Goal: Information Seeking & Learning: Learn about a topic

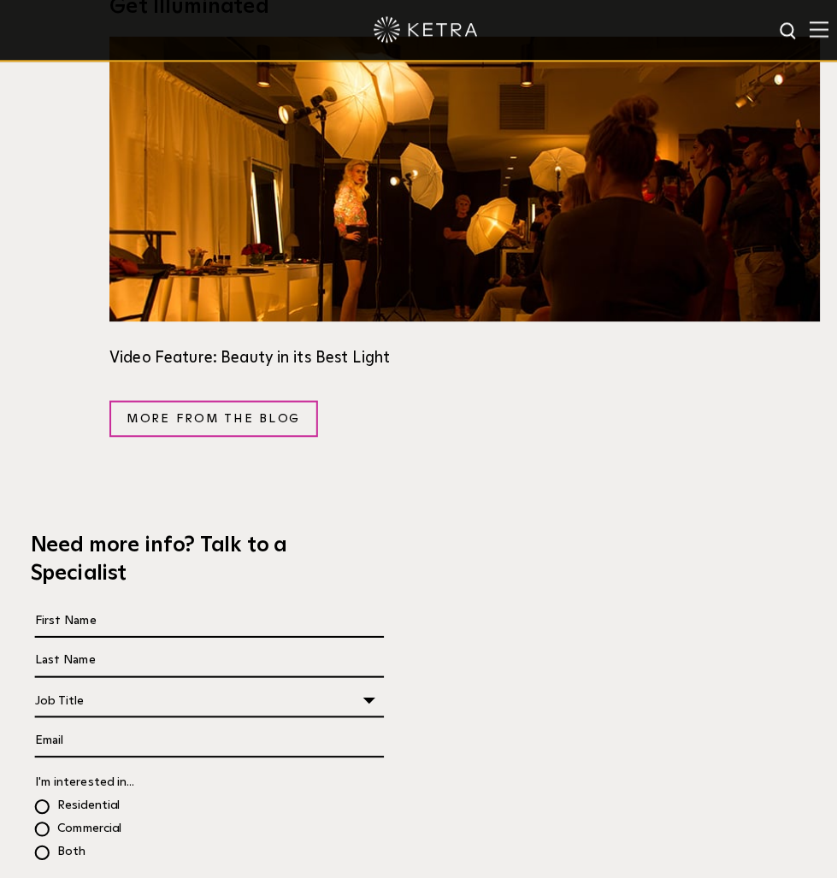
scroll to position [2936, 0]
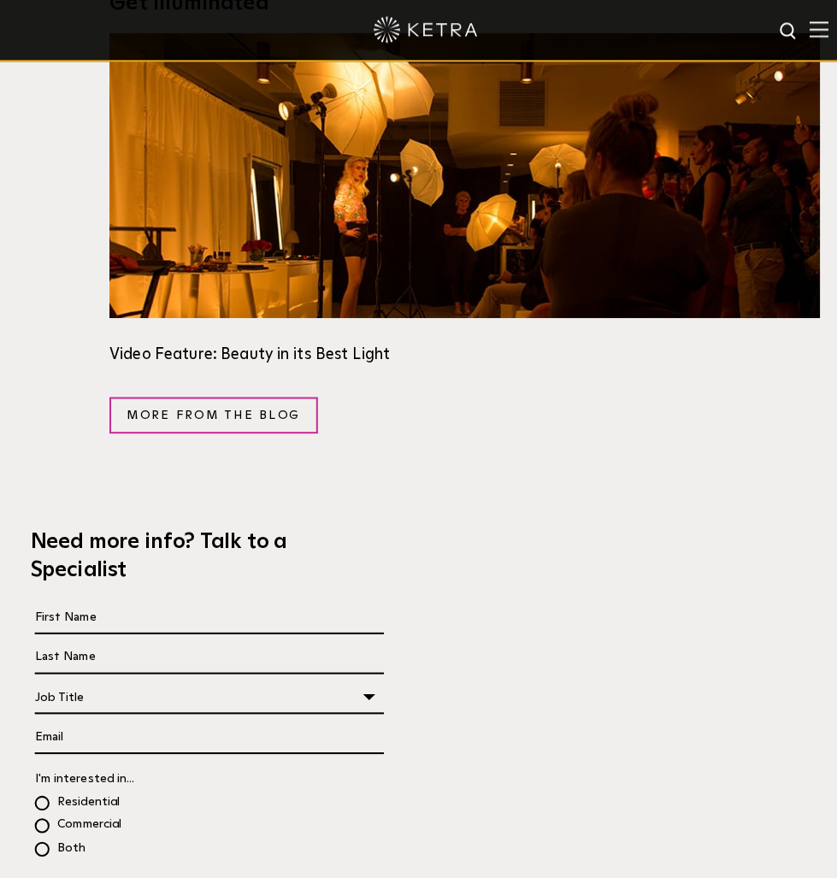
click at [264, 671] on div "Job Title" at bounding box center [206, 687] width 344 height 32
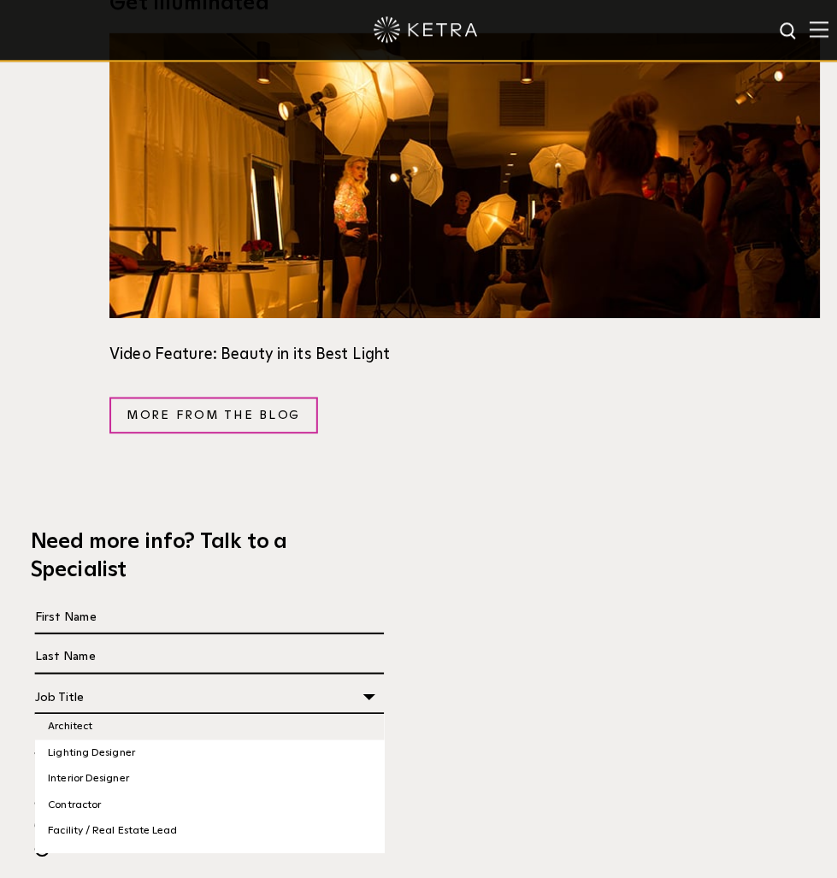
click at [212, 703] on li "Architect" at bounding box center [206, 716] width 344 height 26
select select "Architect"
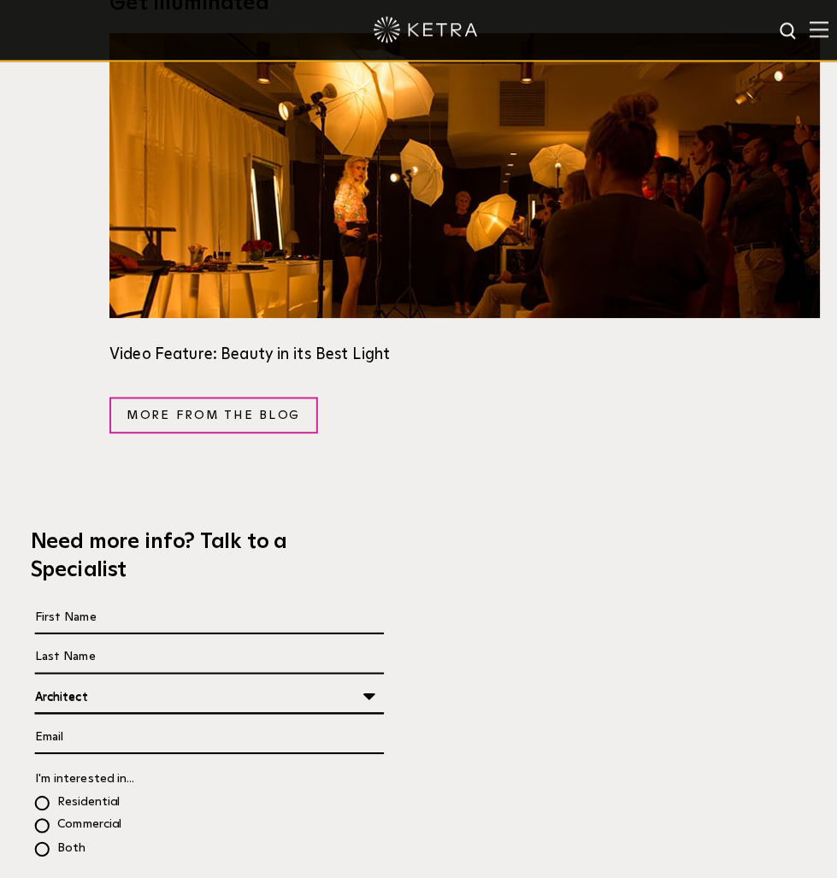
click at [43, 779] on span "Residential" at bounding box center [76, 790] width 84 height 22
click at [43, 778] on input "Residential" at bounding box center [452, 787] width 837 height 19
radio input "true"
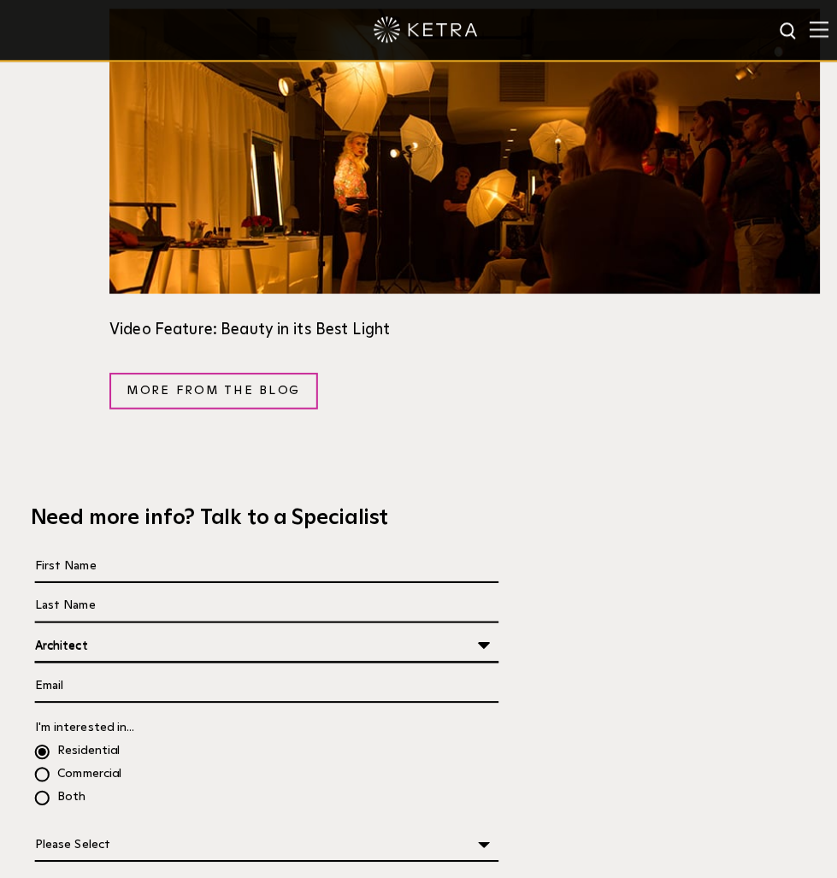
scroll to position [3029, 0]
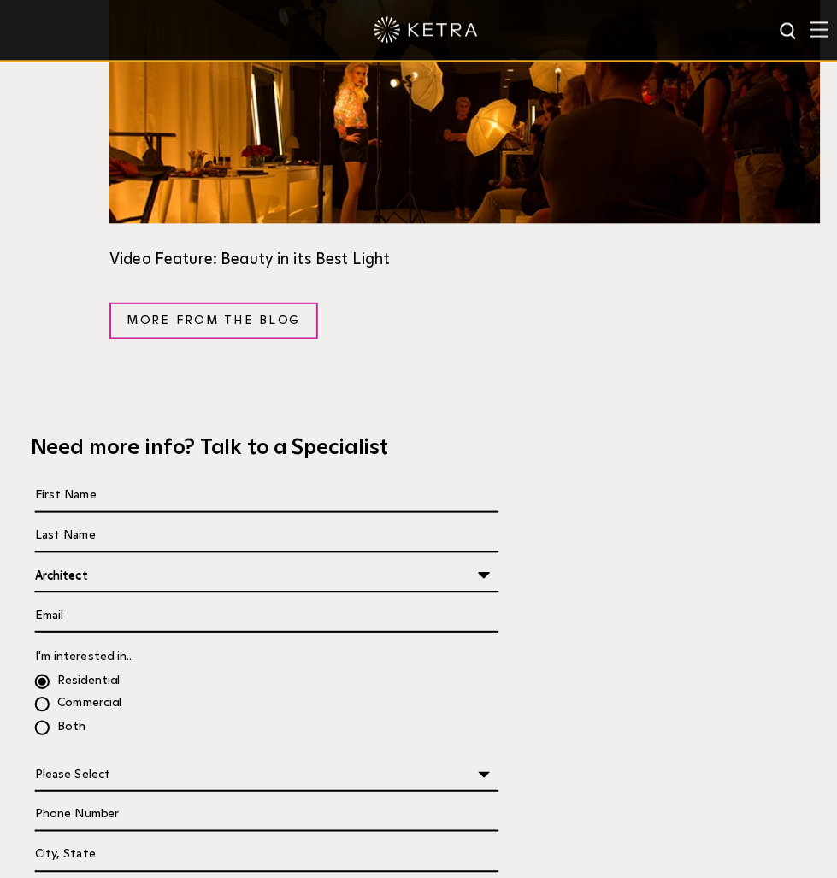
select select "Design"
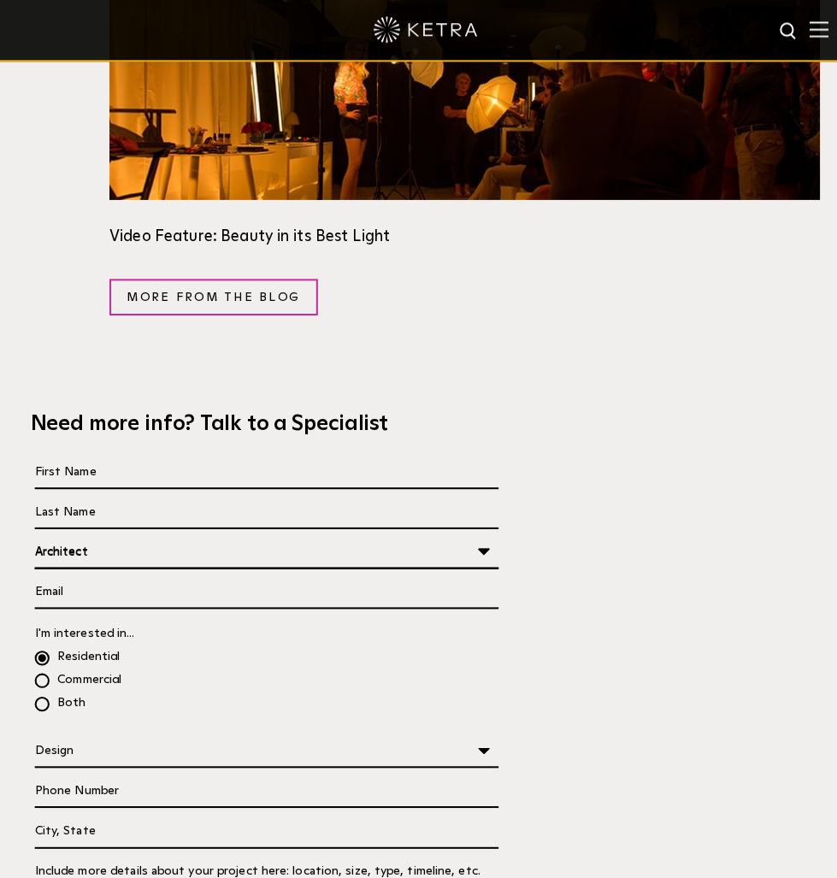
scroll to position [3215, 0]
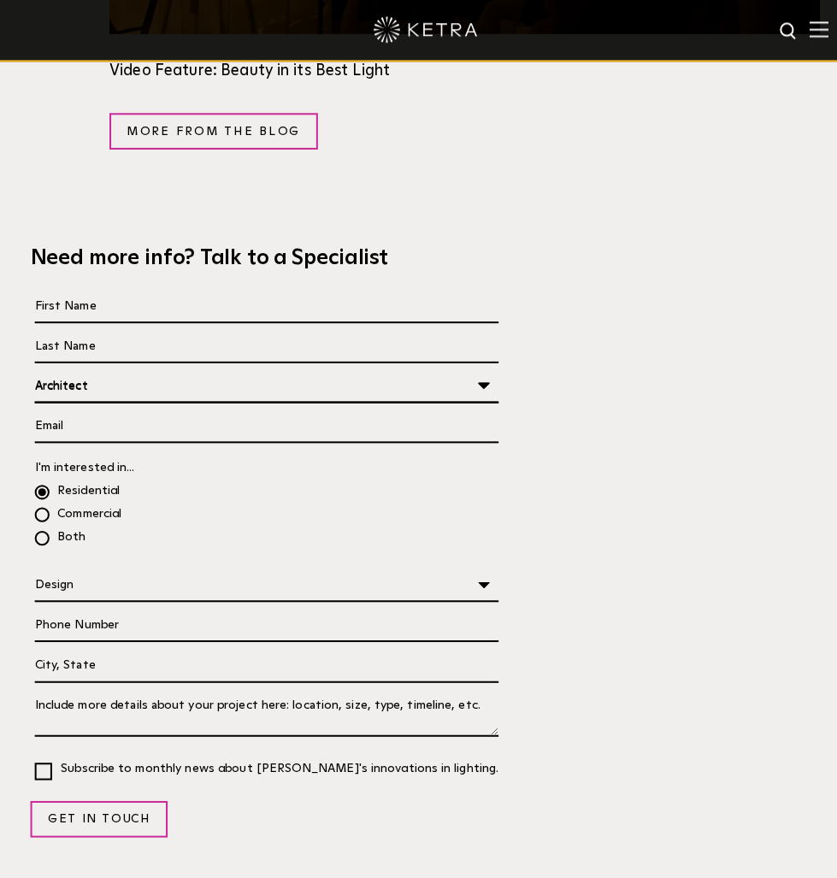
click at [162, 679] on textarea "Tell us About Your Project *" at bounding box center [262, 702] width 456 height 46
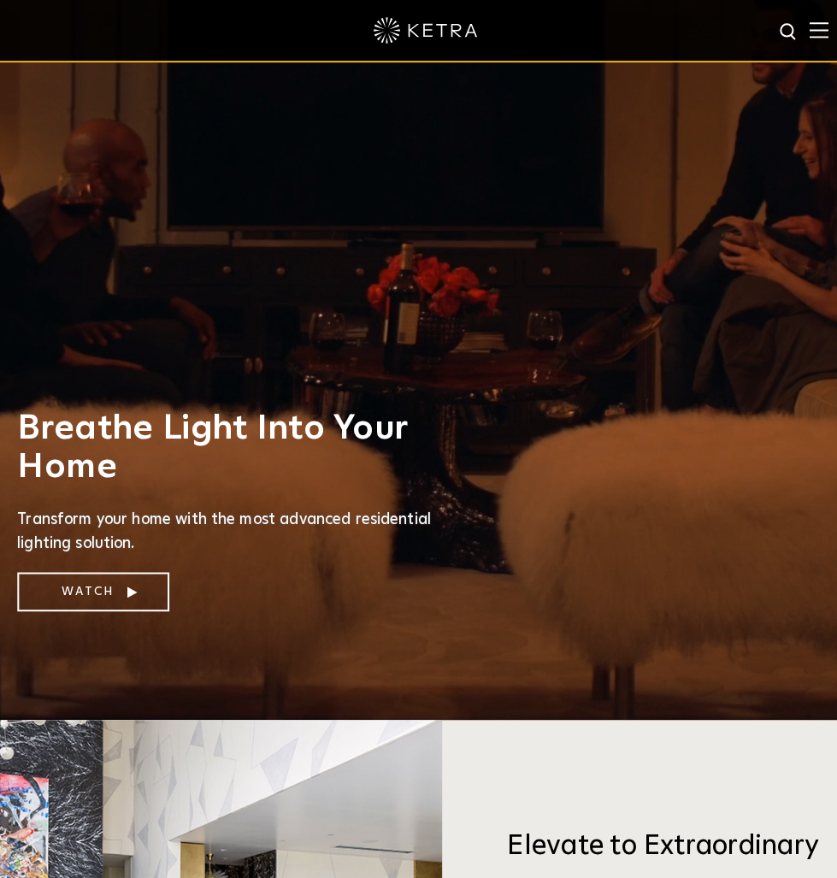
scroll to position [0, 0]
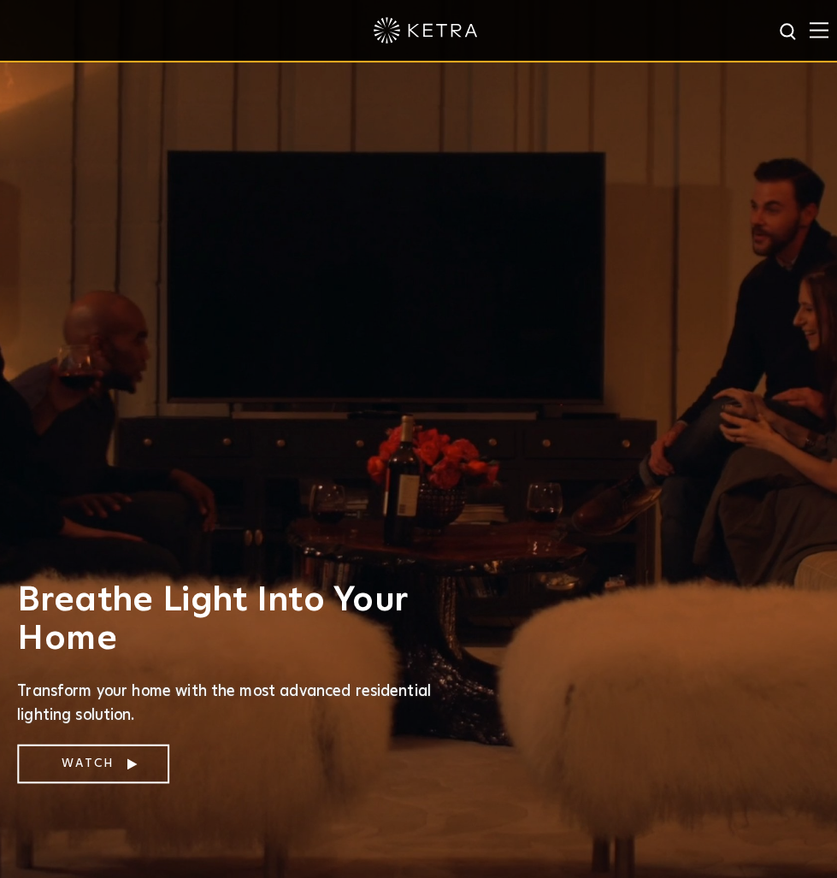
click at [797, 35] on img at bounding box center [805, 29] width 19 height 16
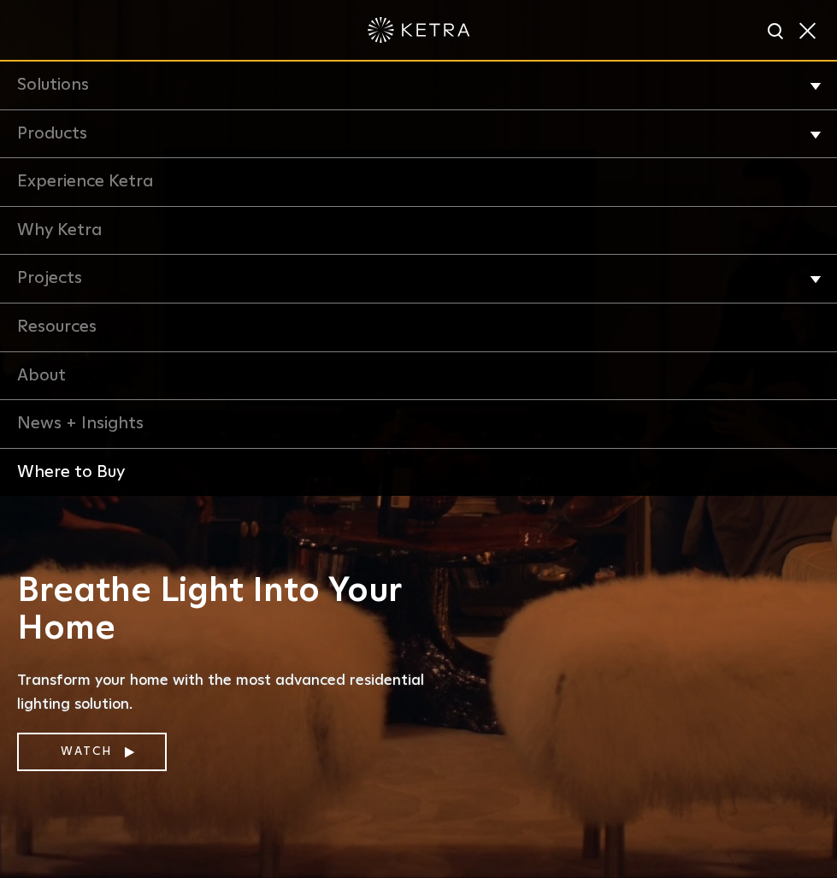
click at [121, 462] on link "Where to Buy" at bounding box center [418, 473] width 837 height 48
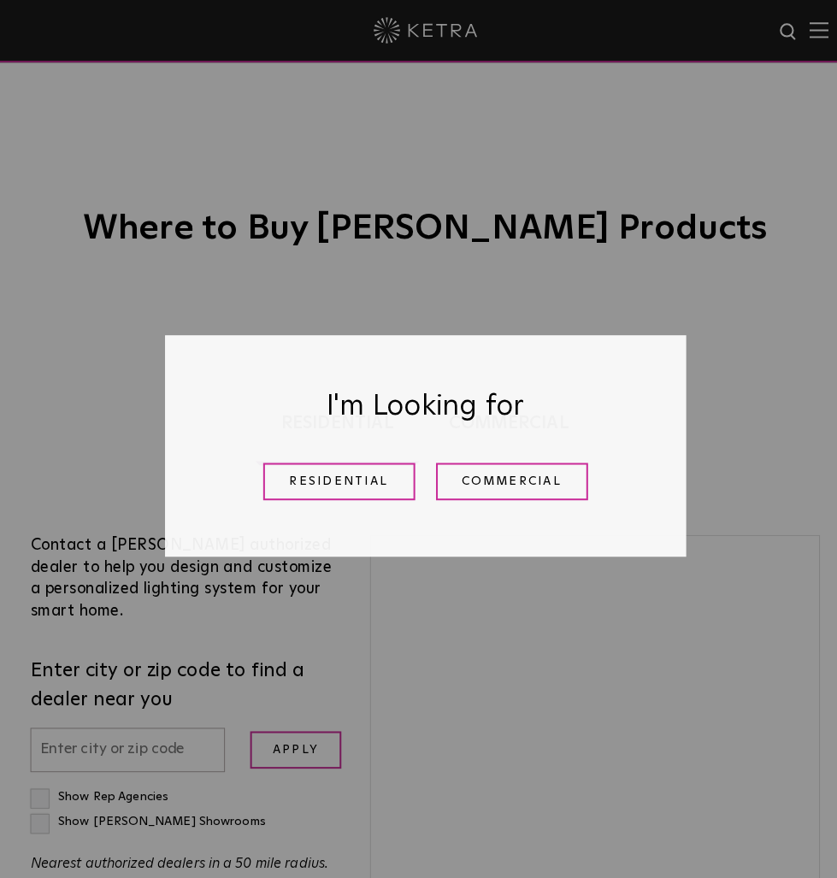
click at [357, 466] on link "Residential" at bounding box center [334, 473] width 150 height 37
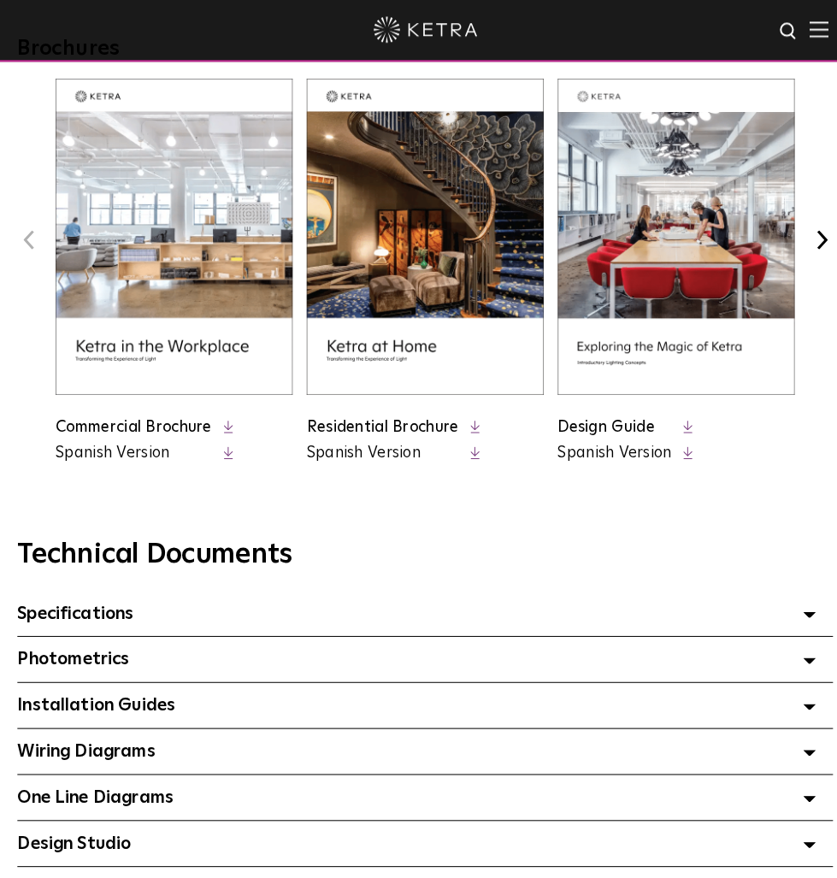
scroll to position [813, 0]
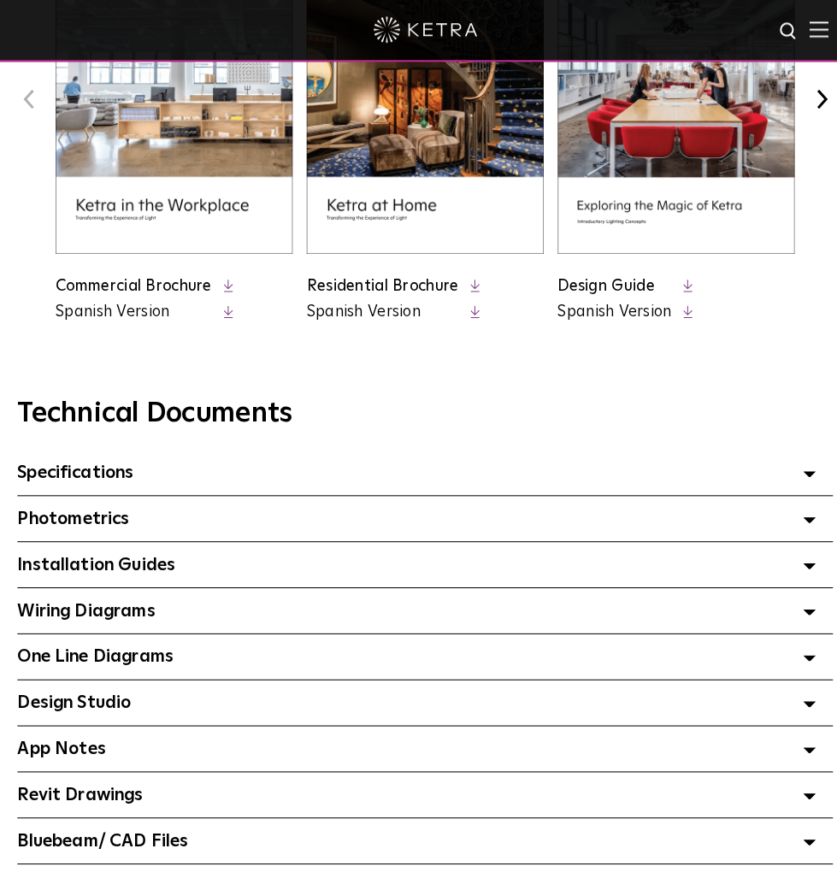
click at [194, 467] on div "Specifications Select checkboxes to use the bulk download option below" at bounding box center [418, 465] width 802 height 44
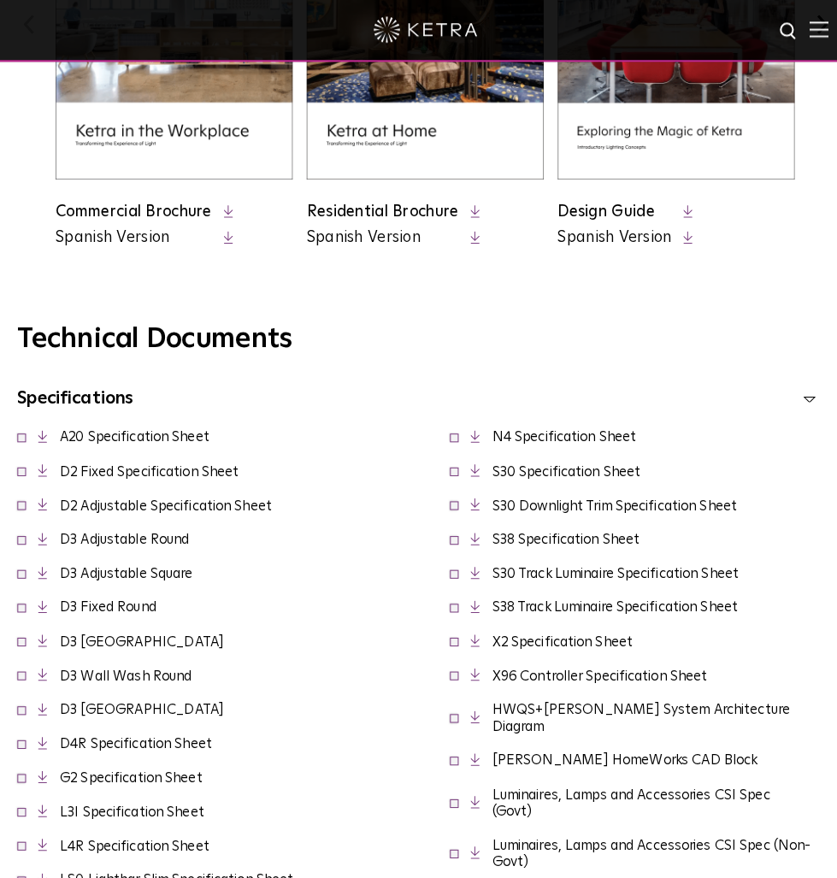
scroll to position [972, 0]
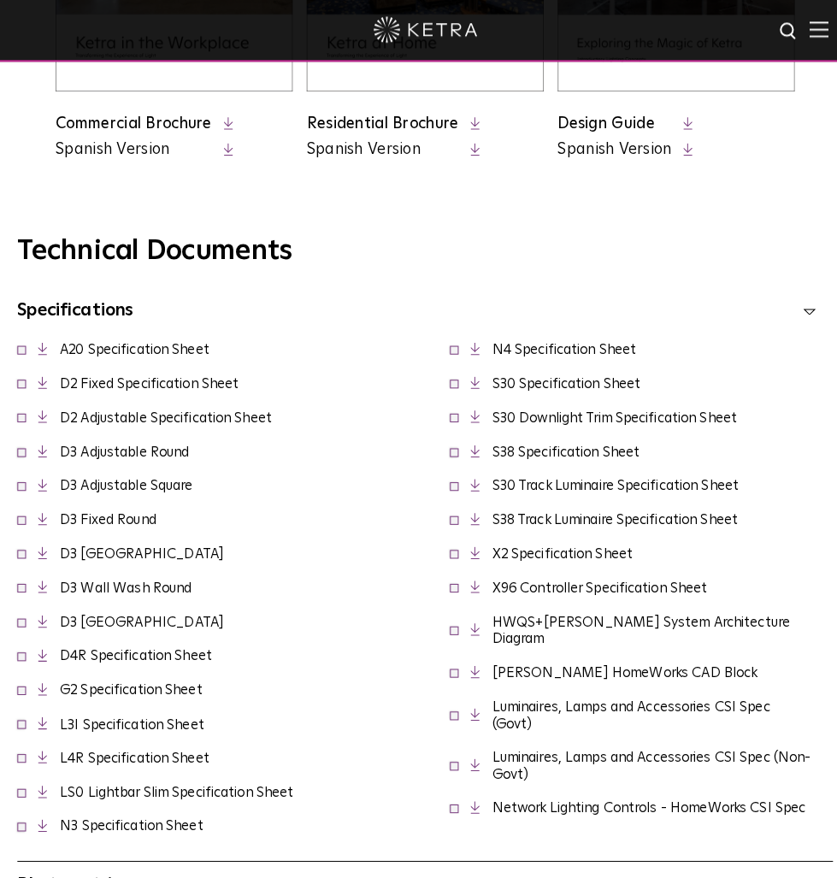
click at [135, 543] on link "D3 [GEOGRAPHIC_DATA]" at bounding box center [140, 546] width 162 height 14
click at [156, 377] on link "D2 Fixed Specification Sheet" at bounding box center [147, 379] width 176 height 14
click at [138, 610] on link "D3 Wall Wash Square" at bounding box center [140, 613] width 162 height 14
click at [173, 342] on link "A20 Specification Sheet" at bounding box center [132, 345] width 147 height 14
click at [526, 669] on link "Ketra HomeWorks CAD Block" at bounding box center [615, 662] width 261 height 14
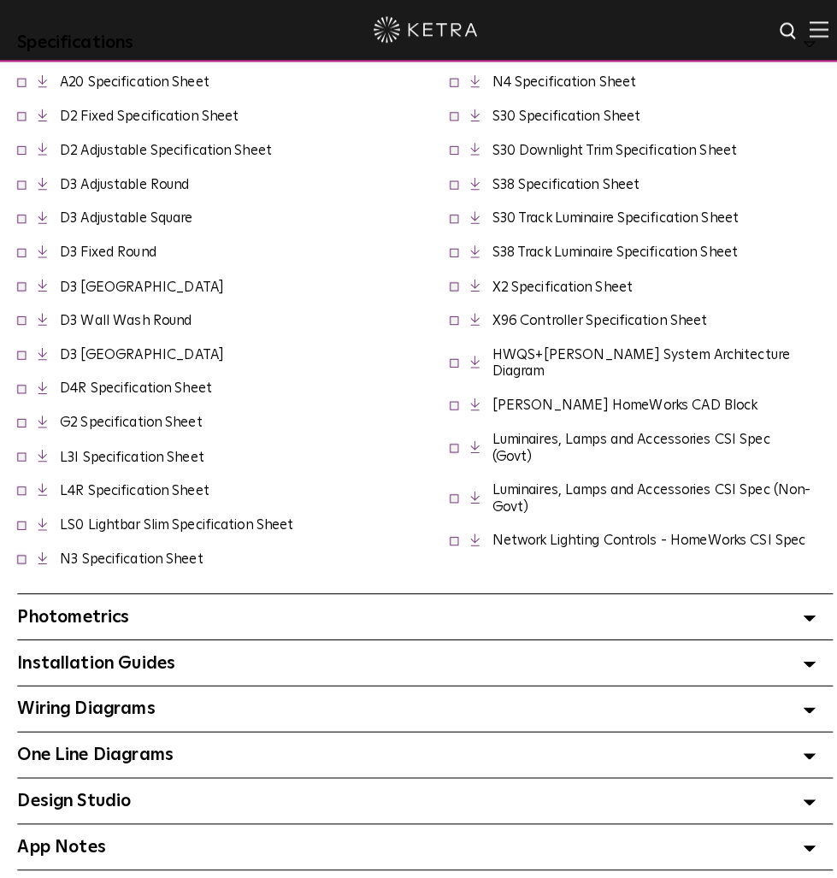
scroll to position [1382, 0]
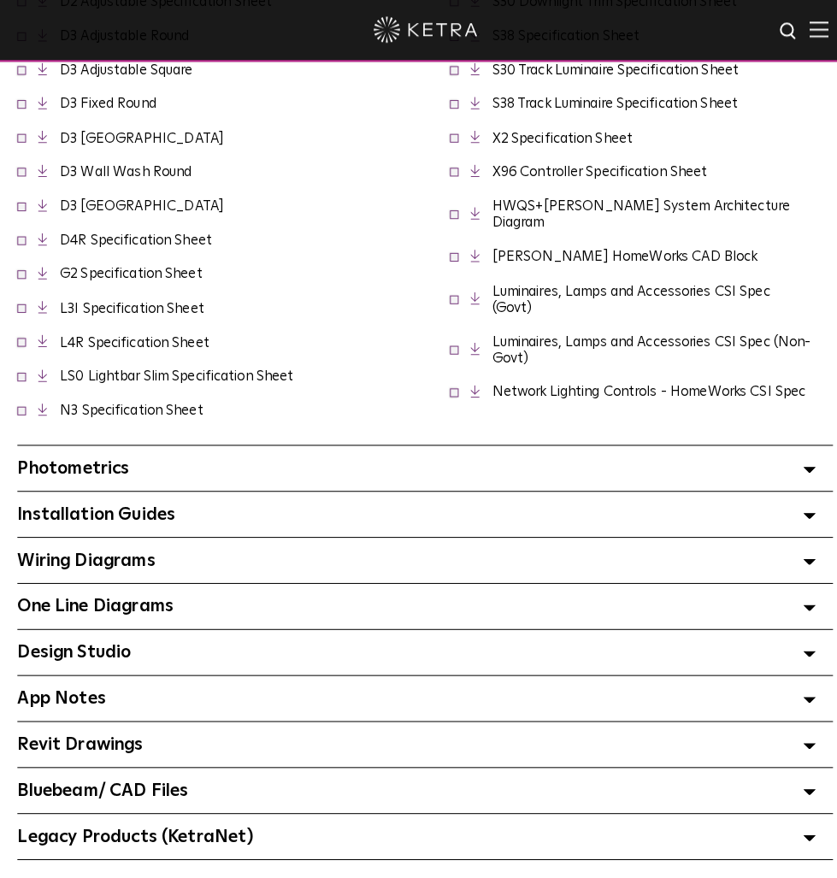
click at [318, 485] on div "Installation Guides Select checkboxes to use the bulk download option below" at bounding box center [418, 507] width 802 height 44
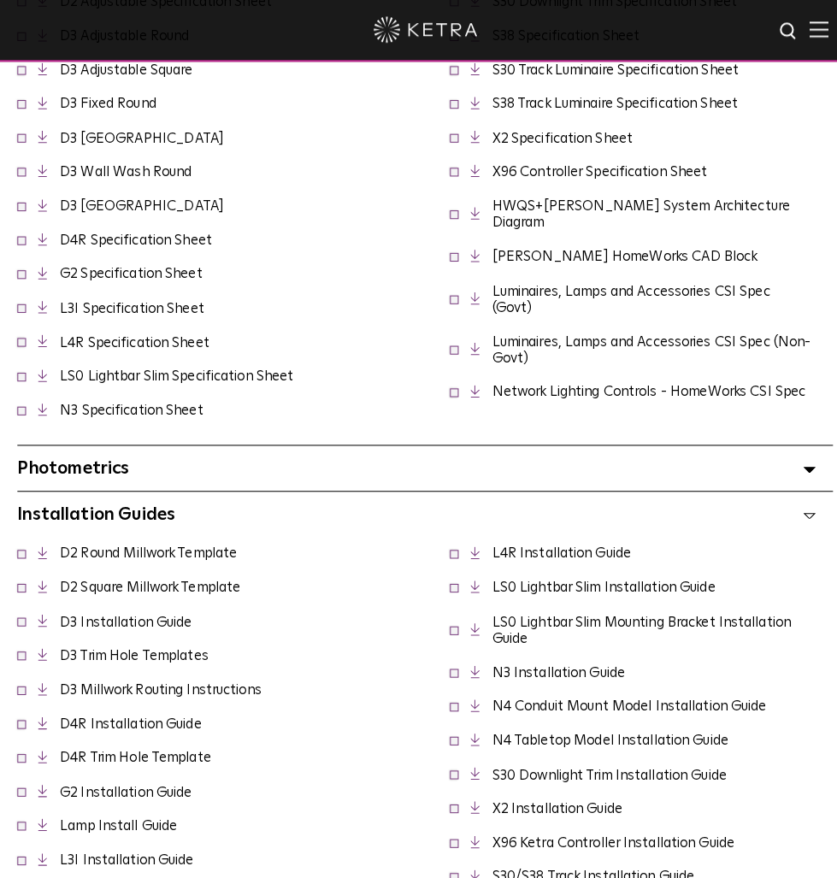
click at [312, 455] on div "Photometrics Select checkboxes to use the bulk download option below" at bounding box center [418, 461] width 802 height 44
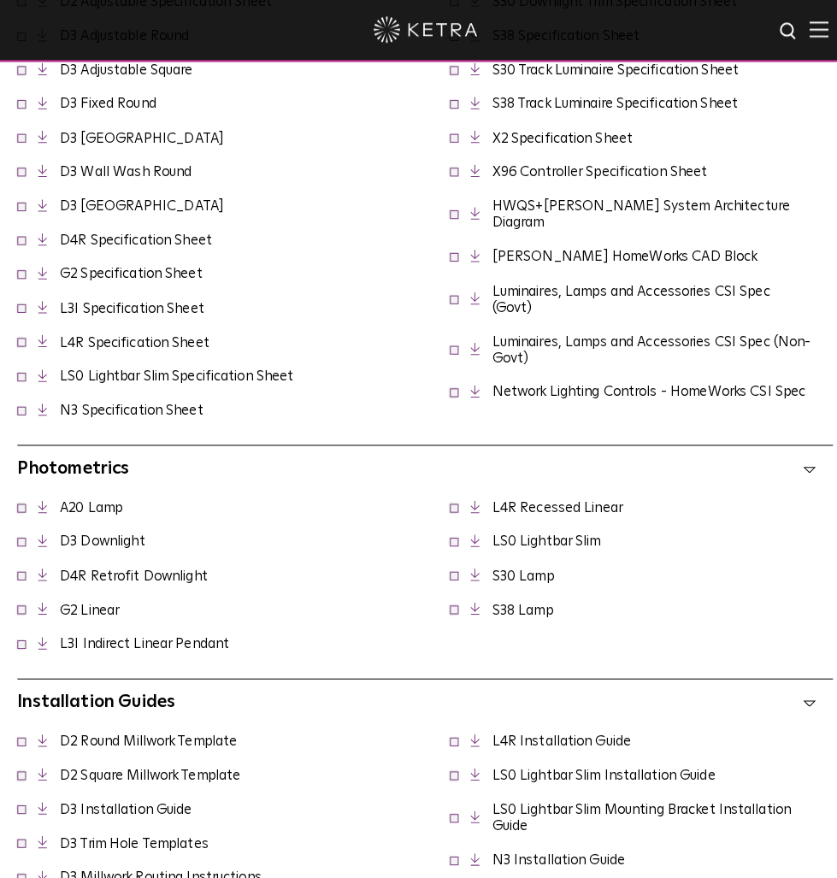
click at [110, 526] on link "D3 Downlight" at bounding box center [101, 533] width 84 height 14
click at [386, 95] on div "D3 Fixed Round" at bounding box center [206, 102] width 378 height 33
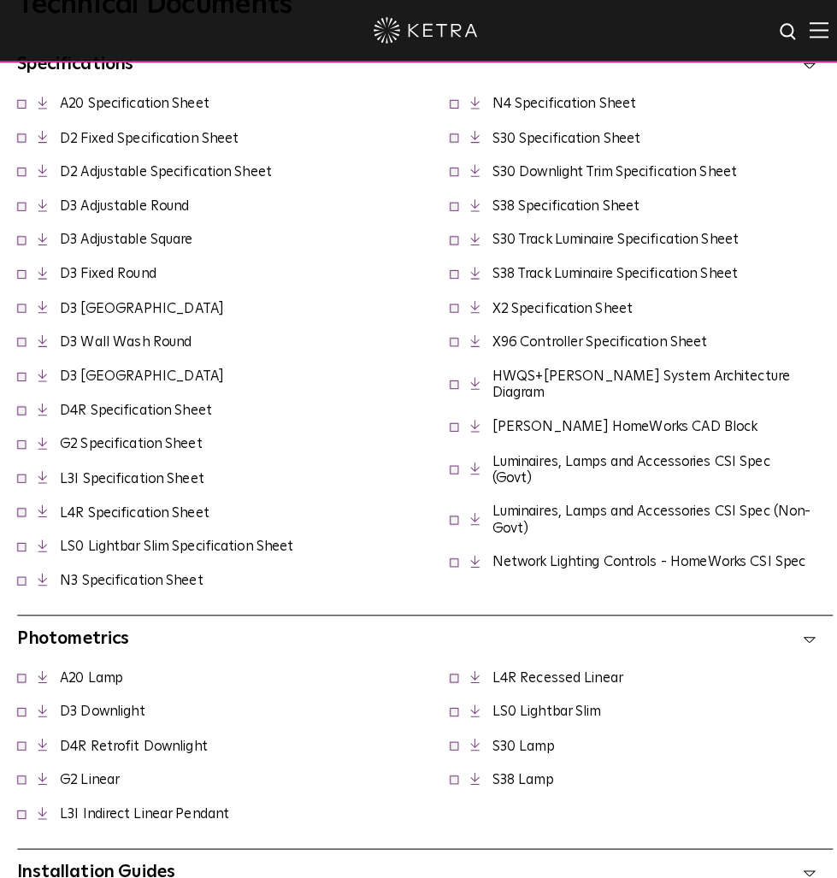
scroll to position [1189, 0]
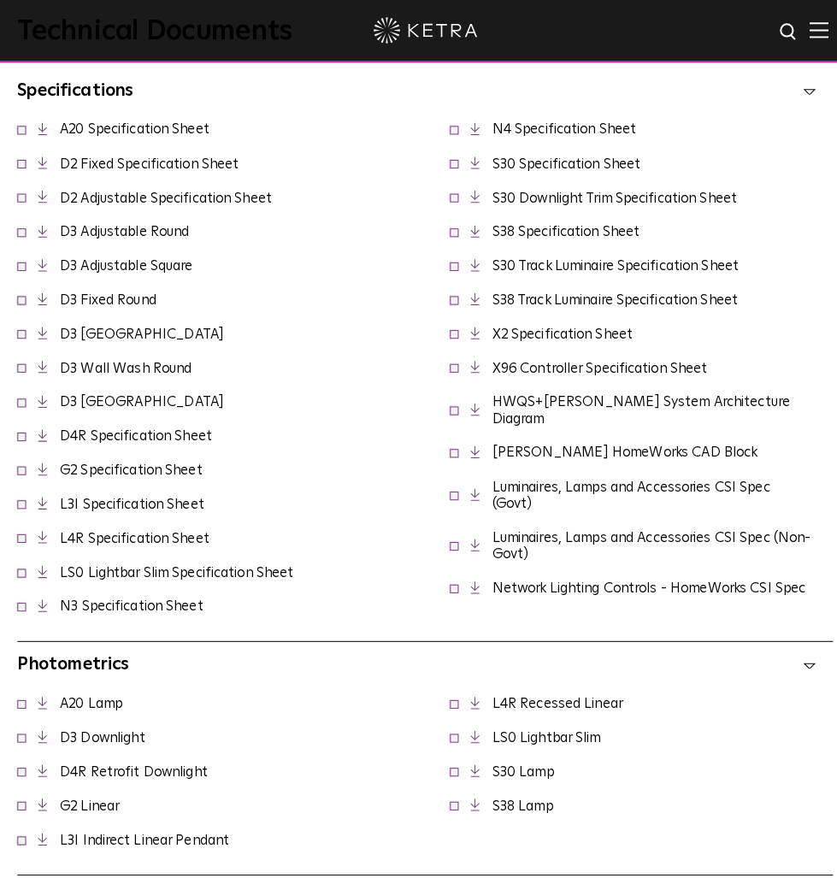
click at [107, 360] on link "D3 Wall Wash Round" at bounding box center [124, 362] width 130 height 14
click at [101, 226] on link "D3 Adjustable Round" at bounding box center [122, 228] width 127 height 14
click at [115, 291] on link "D3 Fixed Round" at bounding box center [106, 295] width 95 height 14
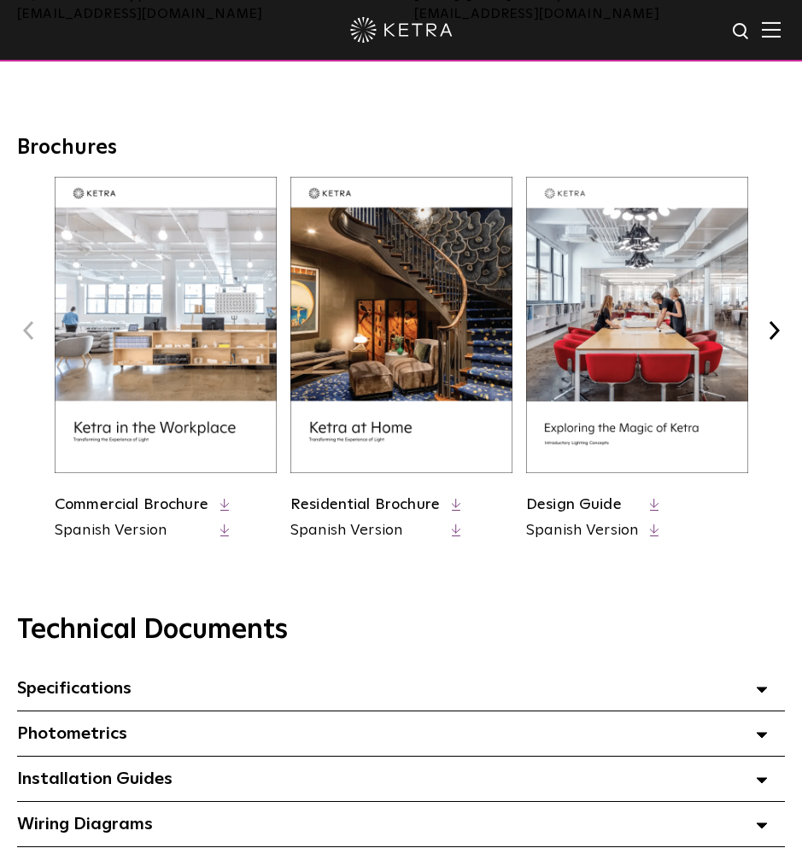
click at [380, 503] on link "Residential Brochure" at bounding box center [366, 504] width 150 height 15
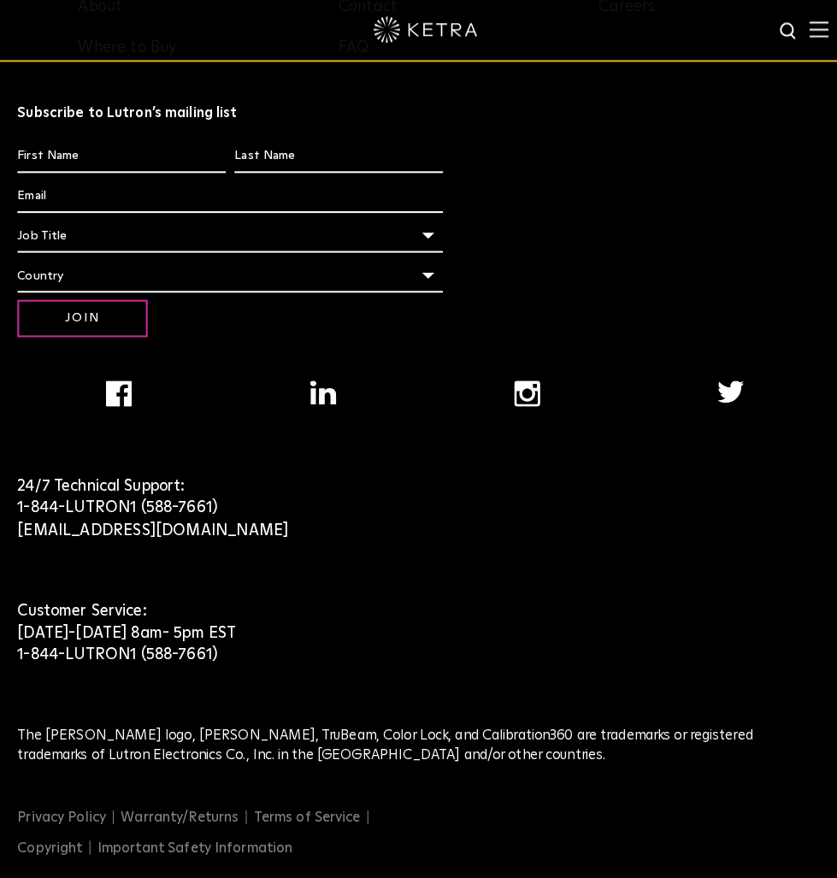
scroll to position [2354, 0]
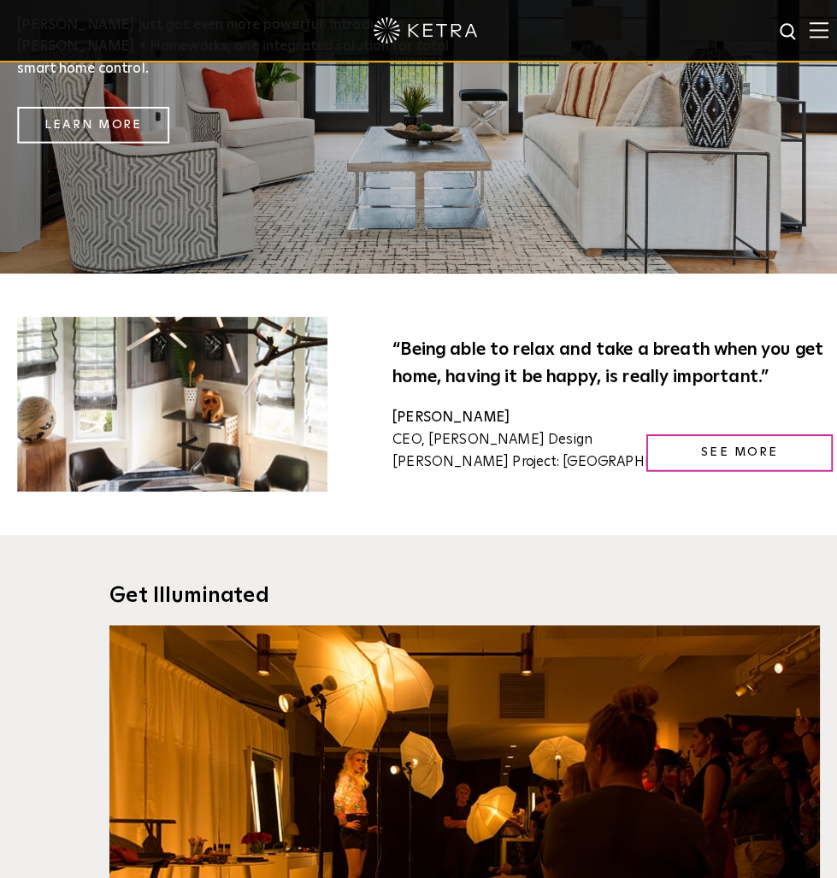
click at [803, 27] on img at bounding box center [805, 29] width 19 height 16
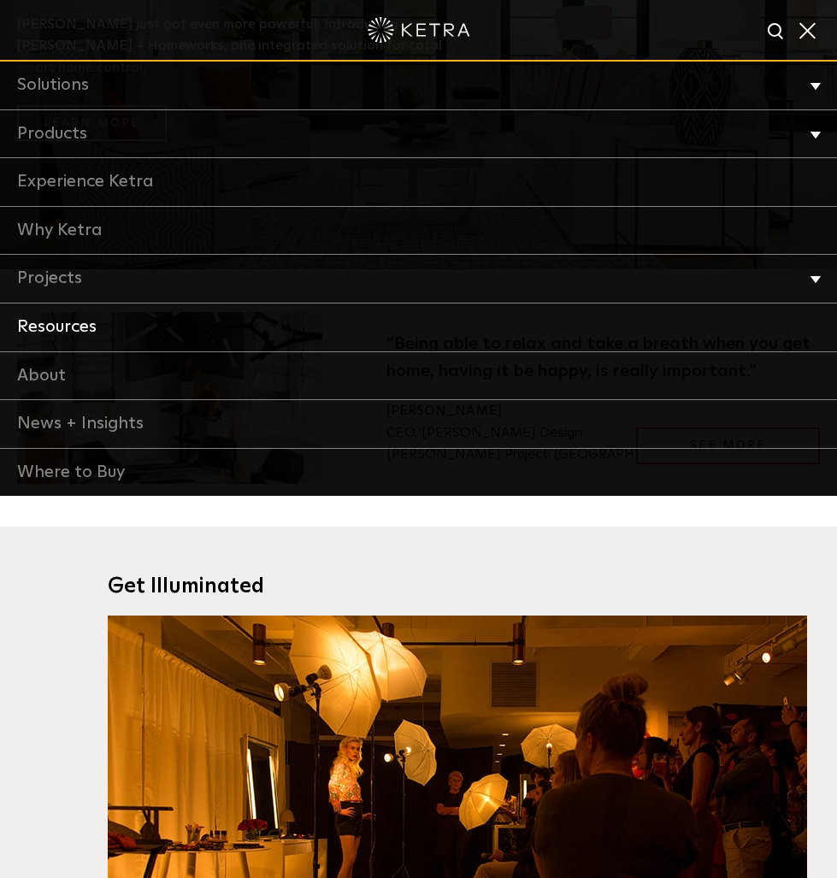
click at [103, 319] on link "Resources" at bounding box center [418, 327] width 837 height 49
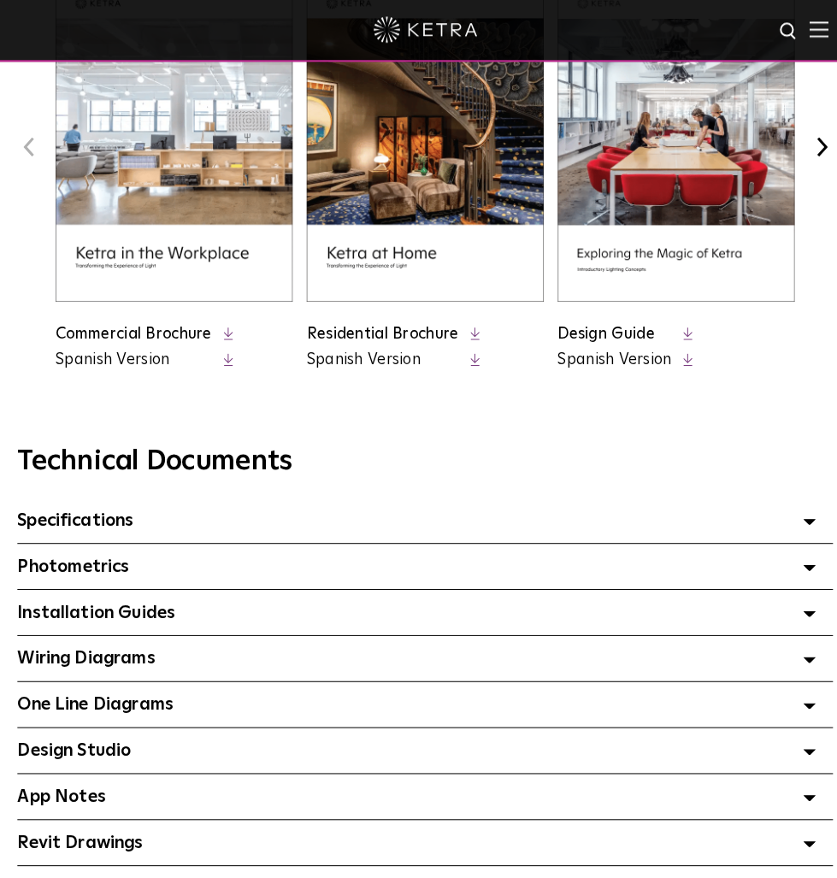
click at [379, 322] on link "Residential Brochure" at bounding box center [377, 328] width 150 height 15
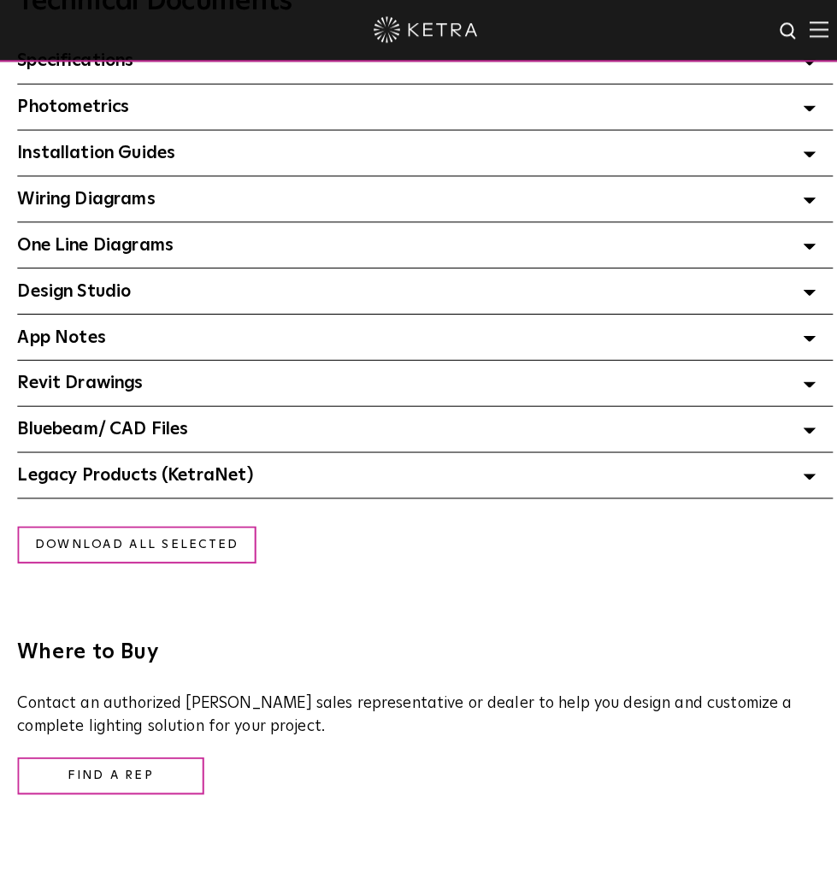
scroll to position [1190, 0]
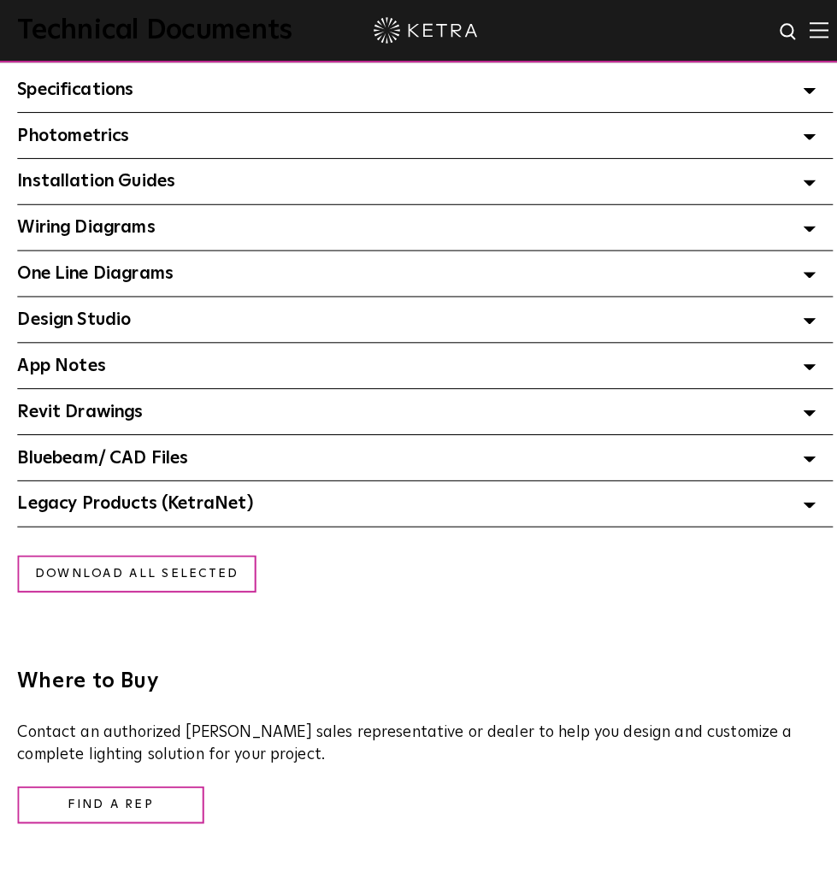
click at [164, 95] on div "Specifications Select checkboxes to use the bulk download option below" at bounding box center [418, 88] width 802 height 44
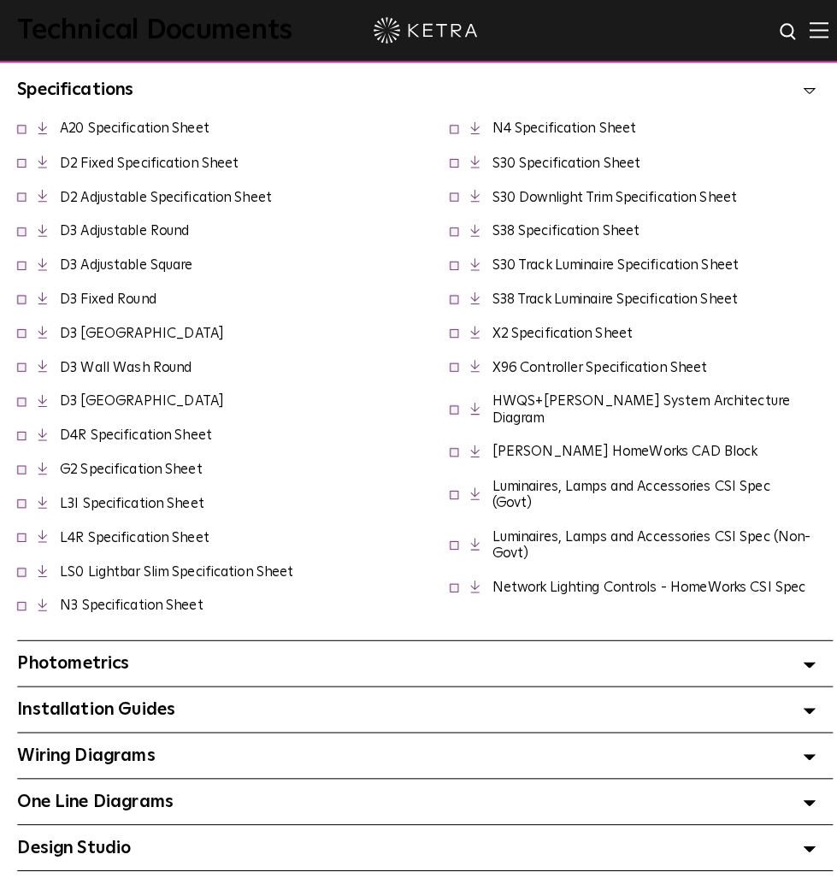
click at [112, 158] on link "D2 Fixed Specification Sheet" at bounding box center [147, 161] width 176 height 14
click at [383, 532] on div "L4R Specification Sheet" at bounding box center [206, 529] width 378 height 33
click at [197, 559] on link "LS0 Lightbar Slim Specification Sheet" at bounding box center [174, 562] width 230 height 14
click at [136, 458] on link "G2 Specification Sheet" at bounding box center [129, 462] width 140 height 14
click at [80, 525] on link "L4R Specification Sheet" at bounding box center [132, 529] width 147 height 14
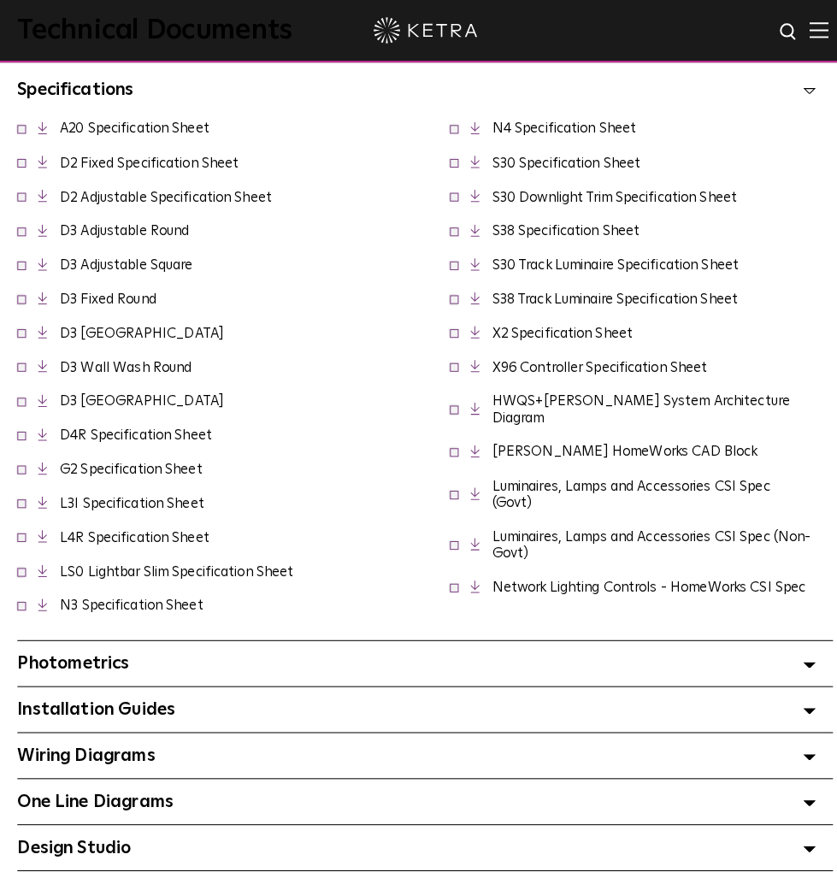
click at [542, 201] on link "S30 Downlight Trim Specification Sheet" at bounding box center [605, 194] width 241 height 14
click at [574, 368] on link "X96 Controller Specification Sheet" at bounding box center [591, 362] width 212 height 14
click at [523, 584] on link "Network Lighting Controls - HomeWorks CSI Spec" at bounding box center [639, 578] width 308 height 14
click at [508, 418] on link "HWQS+Ketra System Architecture Diagram" at bounding box center [631, 403] width 293 height 30
click at [661, 301] on link "S38 Track Luminaire Specification Sheet" at bounding box center [606, 294] width 242 height 14
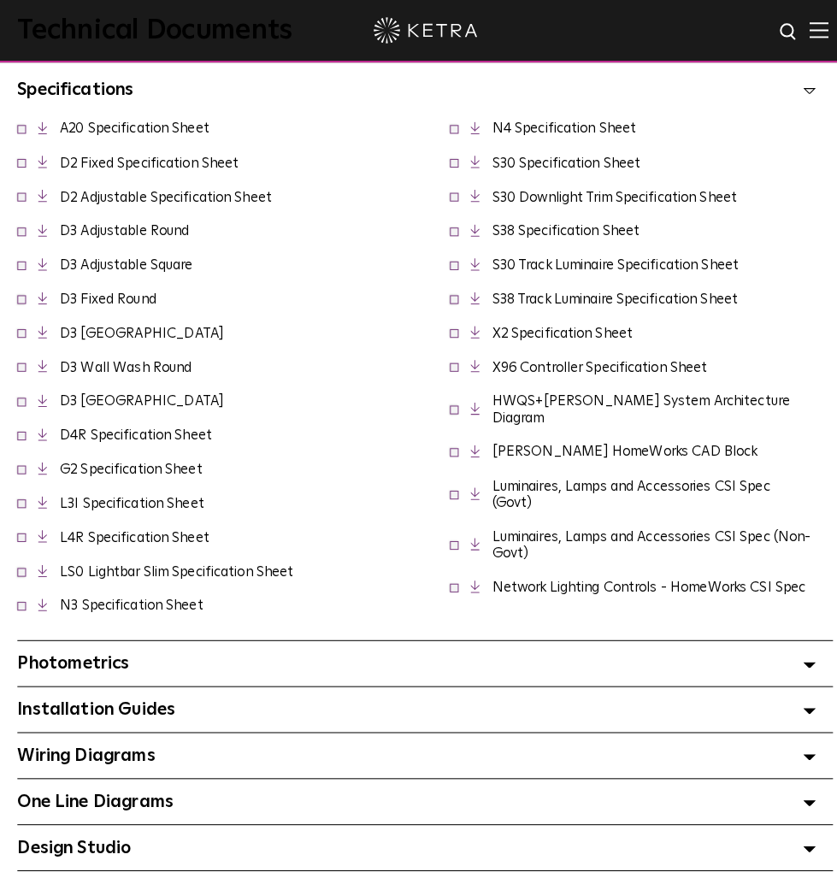
click at [551, 234] on link "S38 Specification Sheet" at bounding box center [557, 227] width 145 height 14
click at [200, 589] on link "N3 Specification Sheet" at bounding box center [129, 596] width 141 height 14
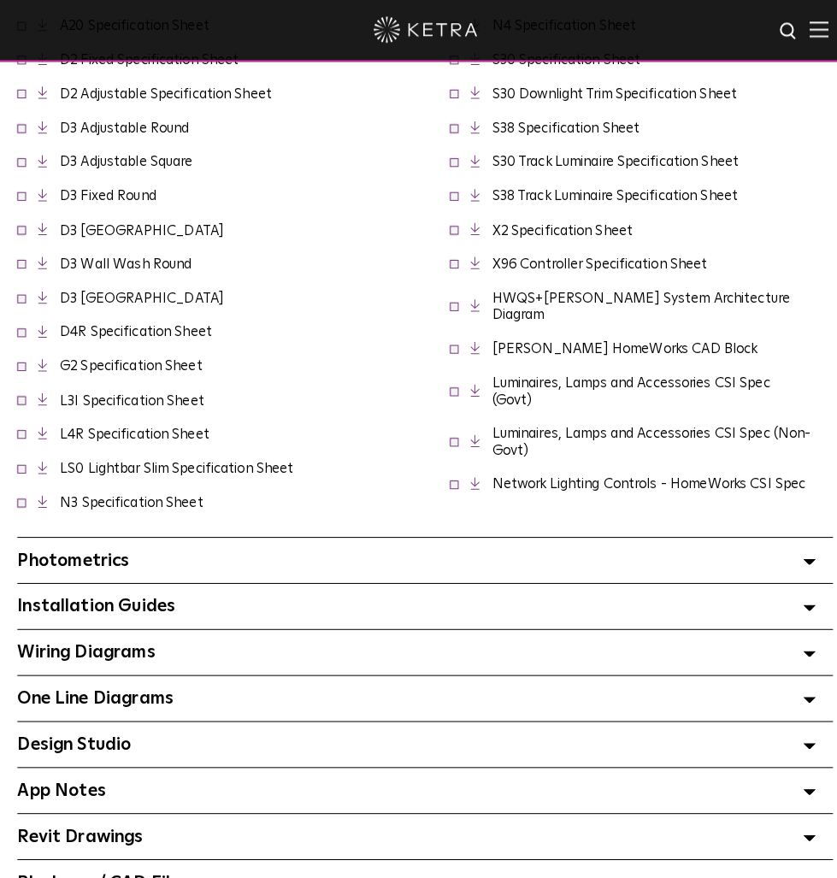
click at [156, 590] on span "Installation Guides Select checkboxes to use the bulk download option below" at bounding box center [95, 597] width 156 height 17
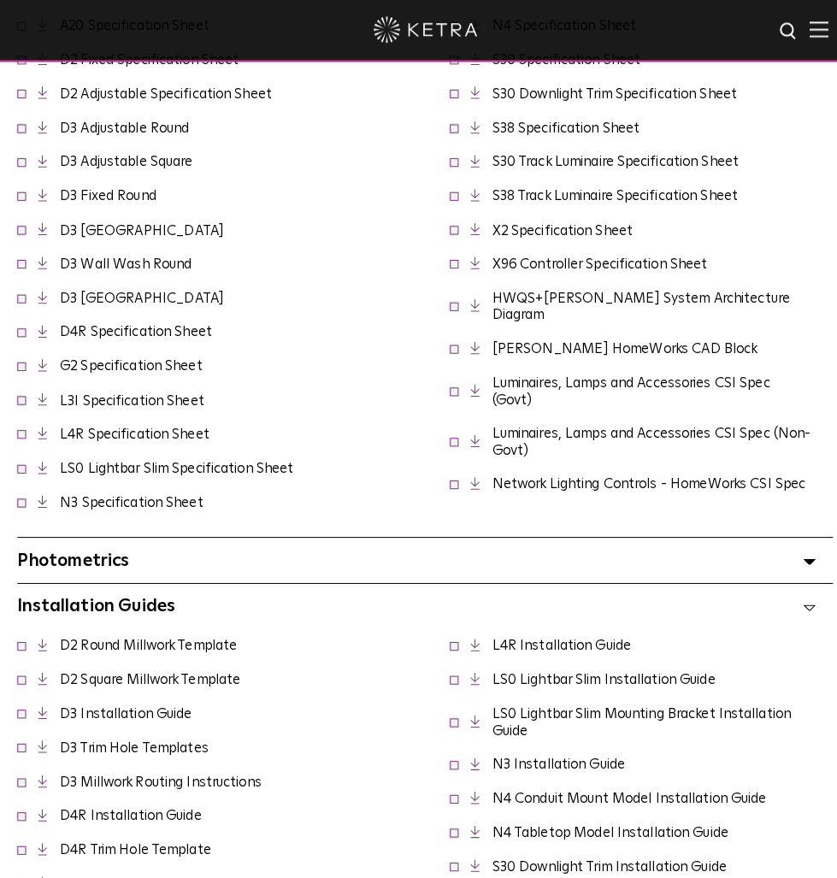
scroll to position [1568, 0]
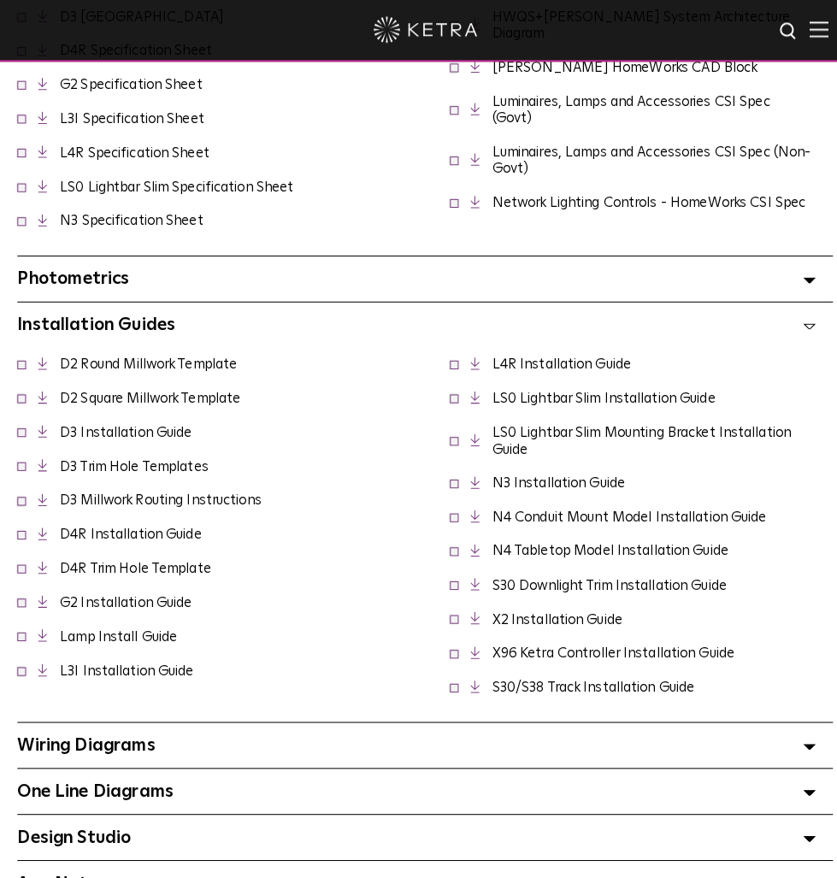
click at [102, 352] on link "D2 Round Millwork Template" at bounding box center [146, 359] width 174 height 14
click at [114, 420] on link "D3 Installation Guide" at bounding box center [124, 427] width 130 height 14
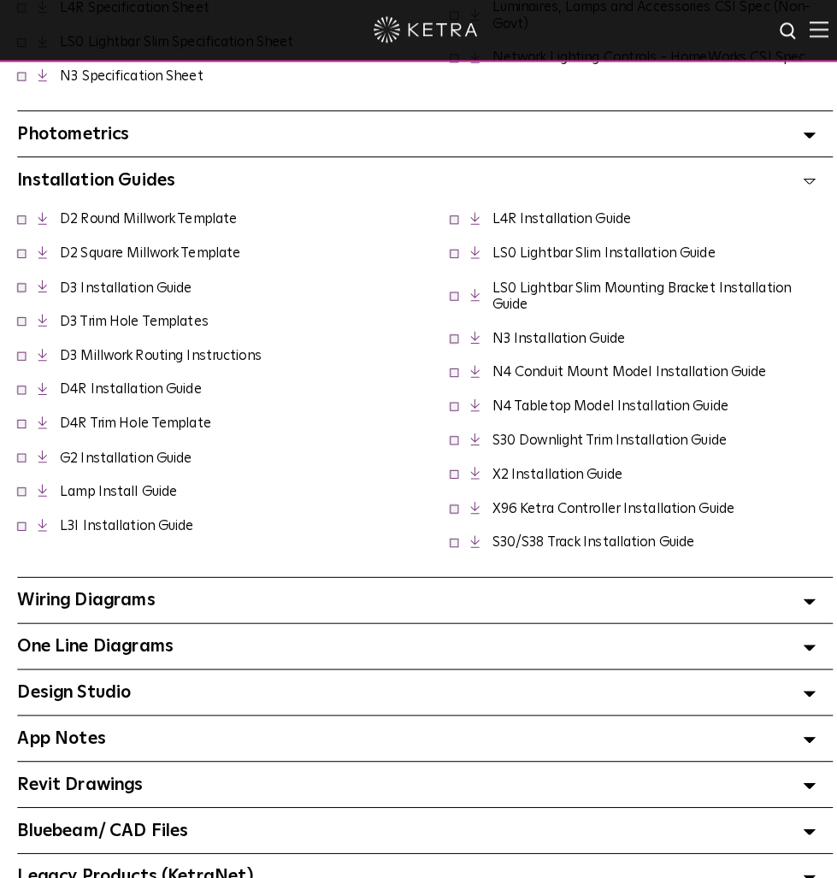
scroll to position [1876, 0]
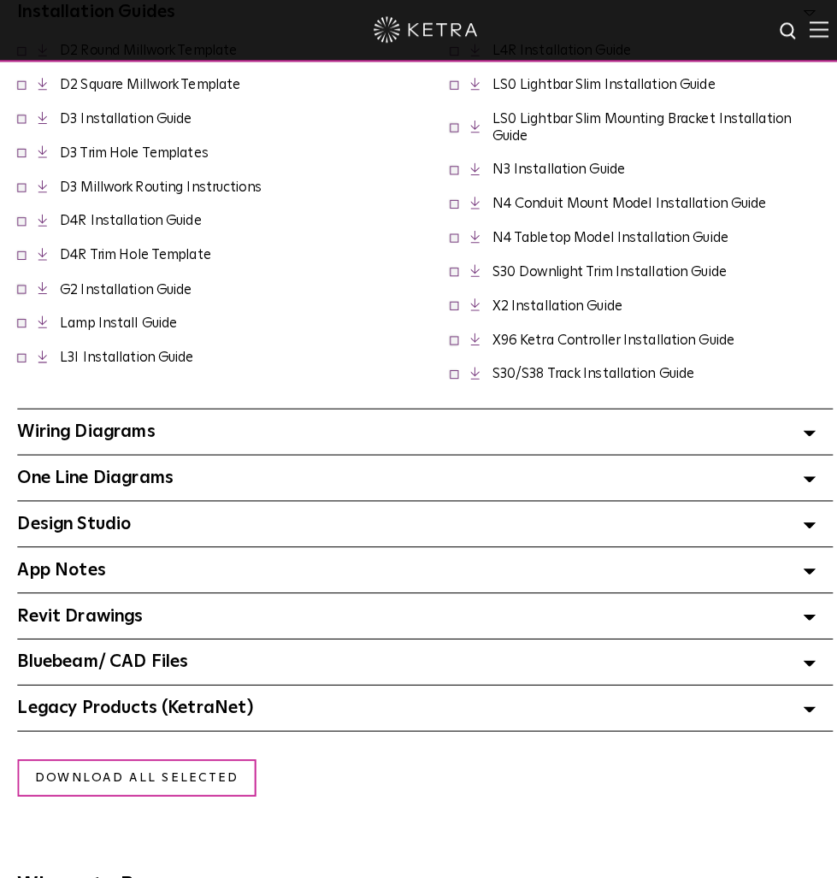
click at [262, 409] on div "Wiring Diagrams Select checkboxes to use the bulk download option below" at bounding box center [418, 425] width 802 height 44
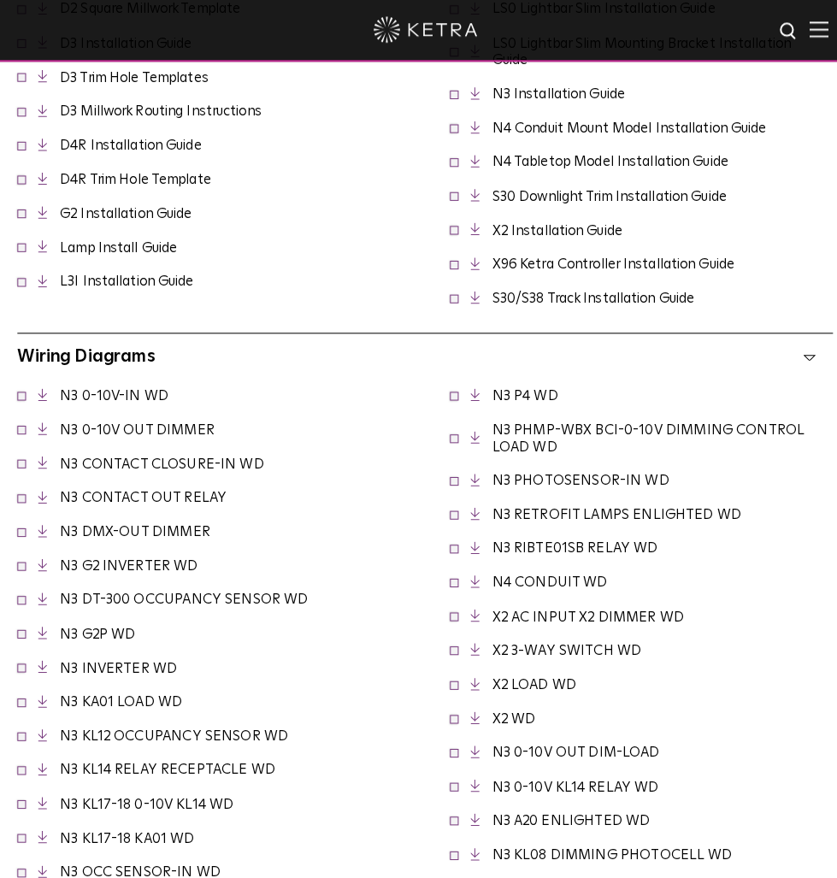
scroll to position [2057, 0]
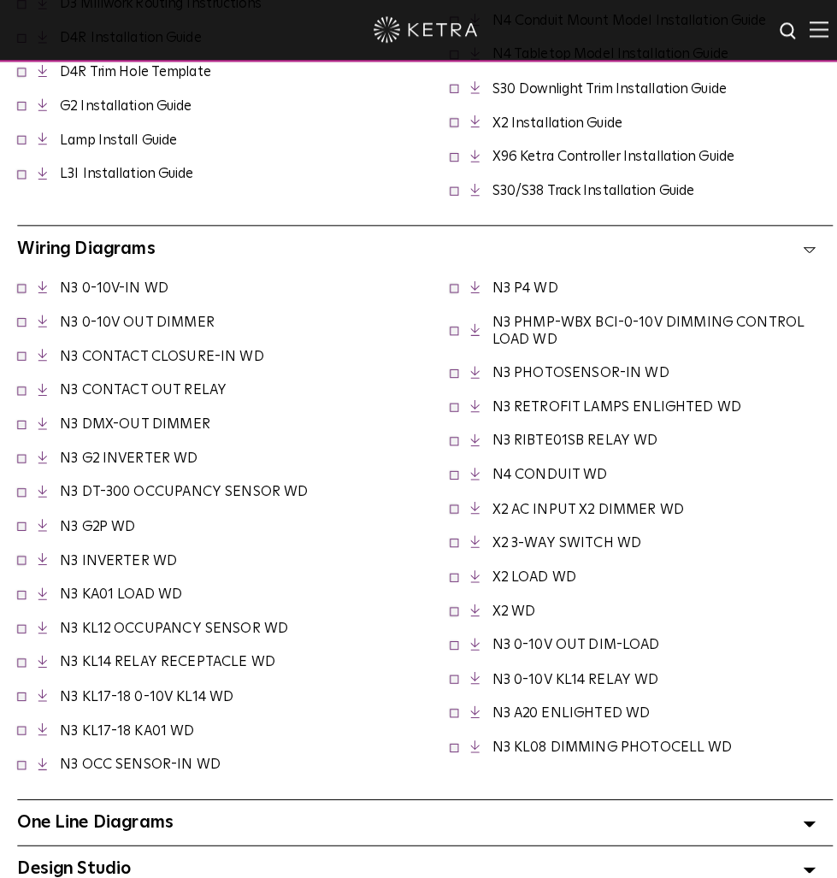
click at [96, 311] on link "N3 0-10V OUT DIMMER" at bounding box center [135, 318] width 152 height 14
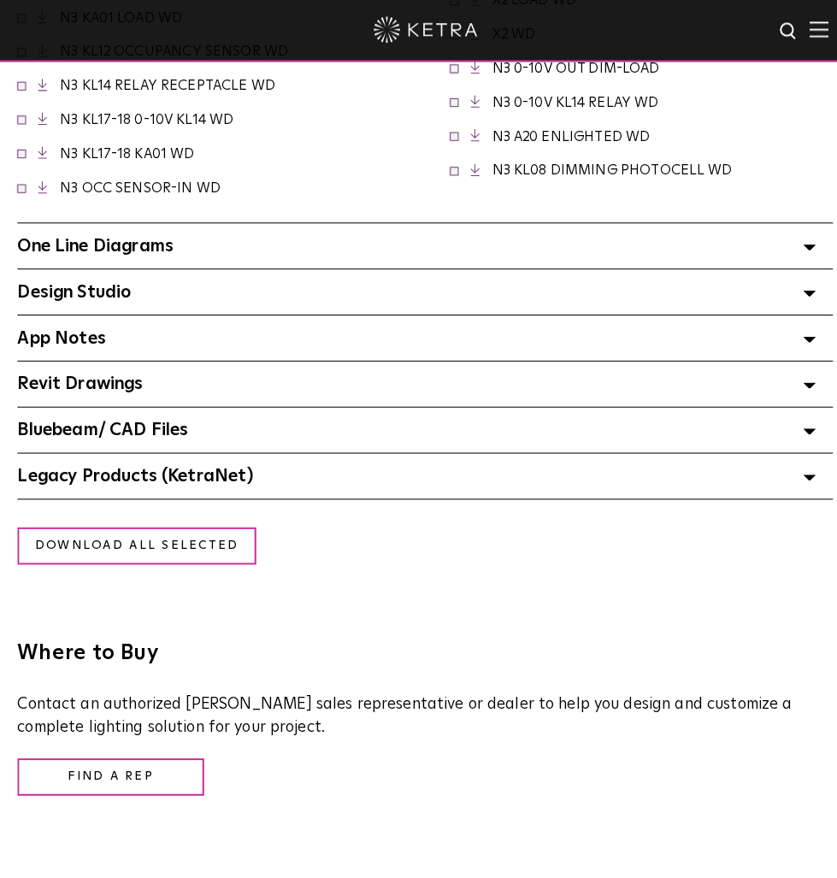
click at [125, 246] on div "One Line Diagrams Select checkboxes to use the bulk download option below" at bounding box center [418, 242] width 802 height 44
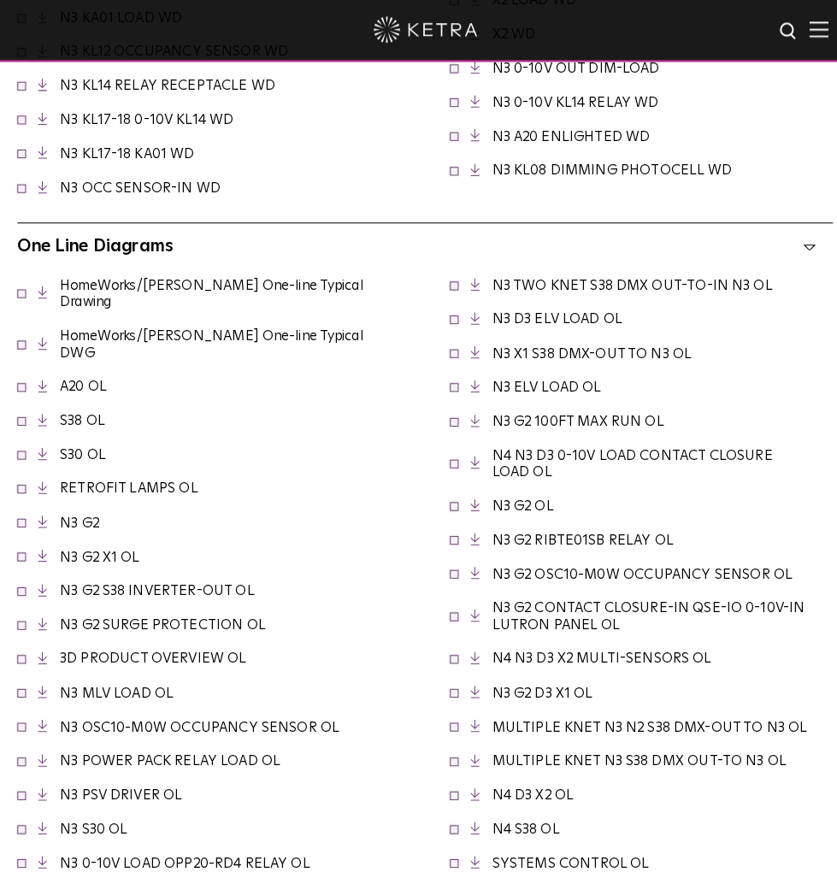
click at [148, 274] on link "HomeWorks/Ketra One-line Typical Drawing" at bounding box center [208, 289] width 298 height 30
click at [249, 325] on link "HomeWorks/Ketra One-line Typical DWG" at bounding box center [208, 340] width 298 height 30
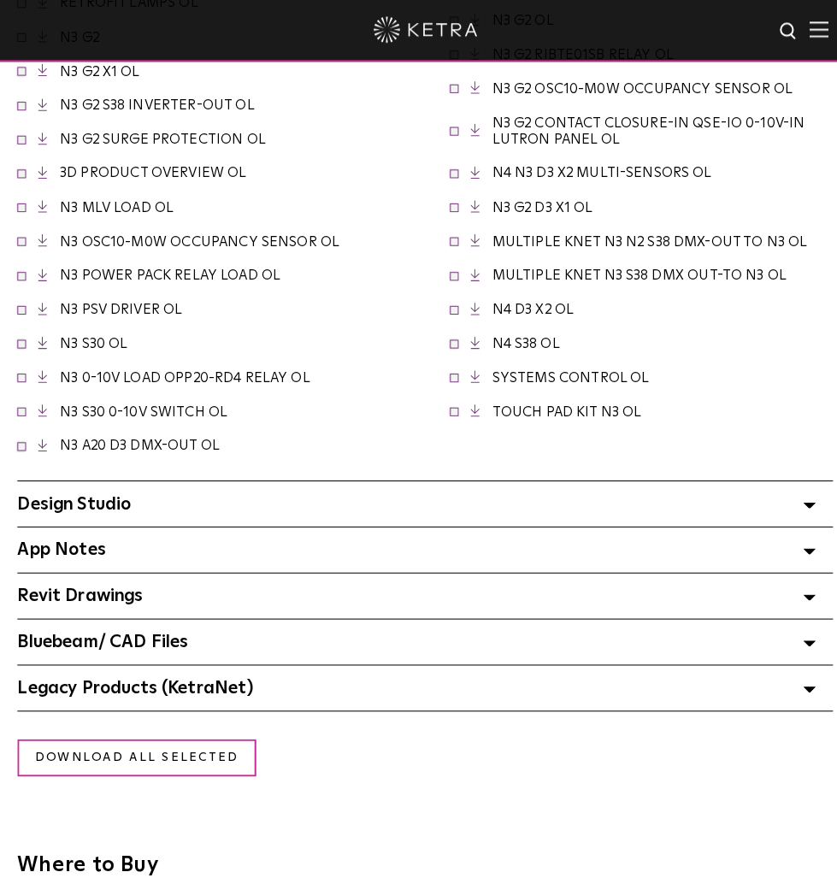
scroll to position [3200, 0]
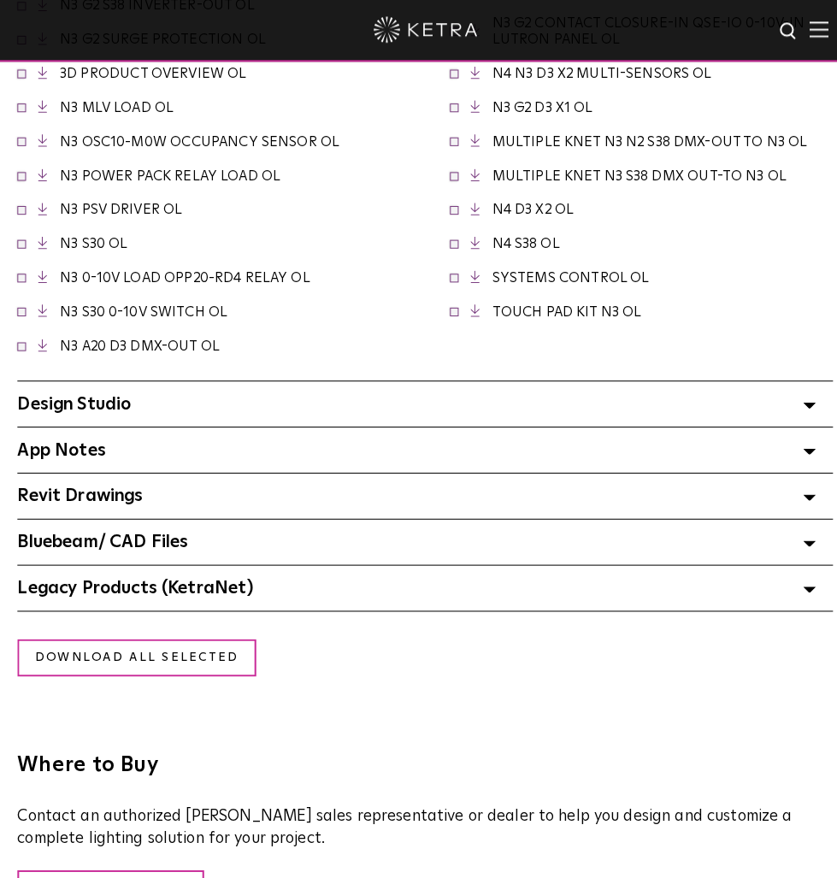
click at [219, 376] on div "Design Studio Select checkboxes to use the bulk download option below" at bounding box center [418, 398] width 802 height 44
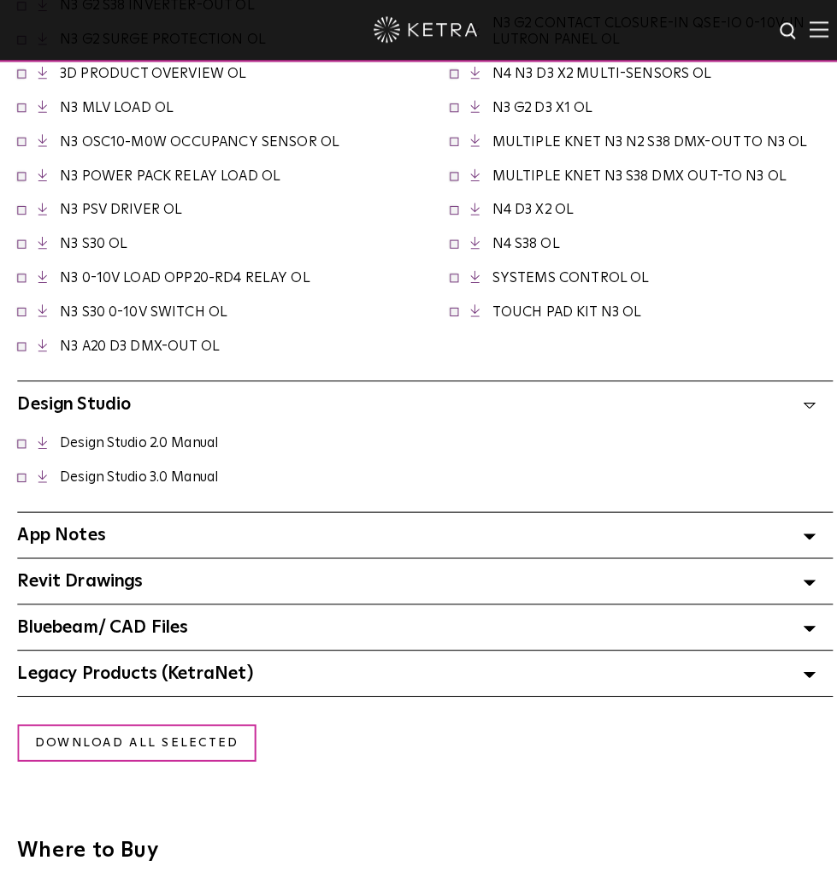
click at [214, 463] on link "Design Studio 3.0 Manual" at bounding box center [137, 470] width 156 height 14
click at [42, 463] on polyline at bounding box center [40, 467] width 4 height 9
click at [131, 505] on div "App Notes Select checkboxes to use the bulk download option below" at bounding box center [418, 527] width 802 height 44
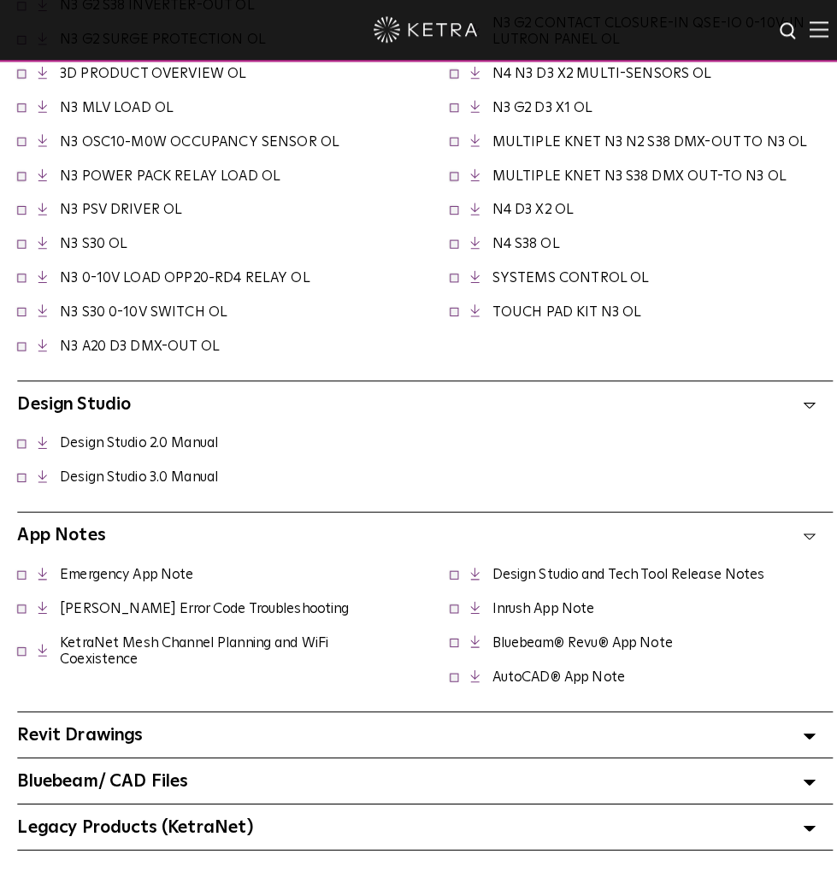
click at [154, 592] on span "Ketra Error Code Troubleshooting" at bounding box center [191, 600] width 306 height 16
click at [149, 593] on link "Ketra Error Code Troubleshooting" at bounding box center [201, 600] width 285 height 14
click at [134, 715] on span "Revit Drawings Select checkboxes to use the bulk download option below" at bounding box center [79, 723] width 124 height 17
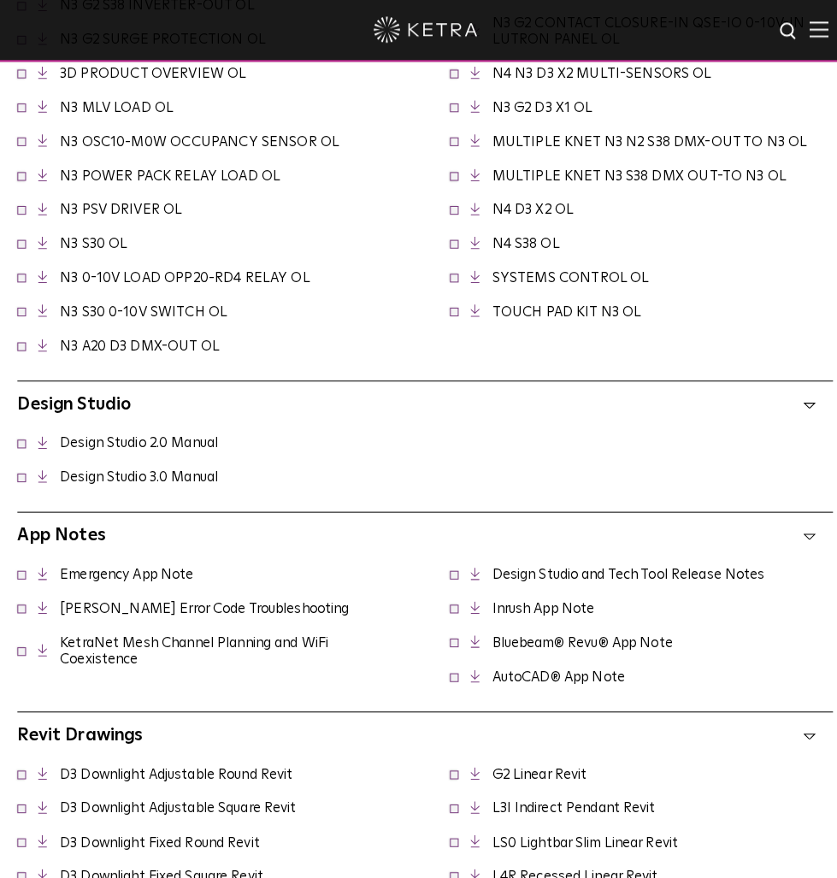
scroll to position [3522, 0]
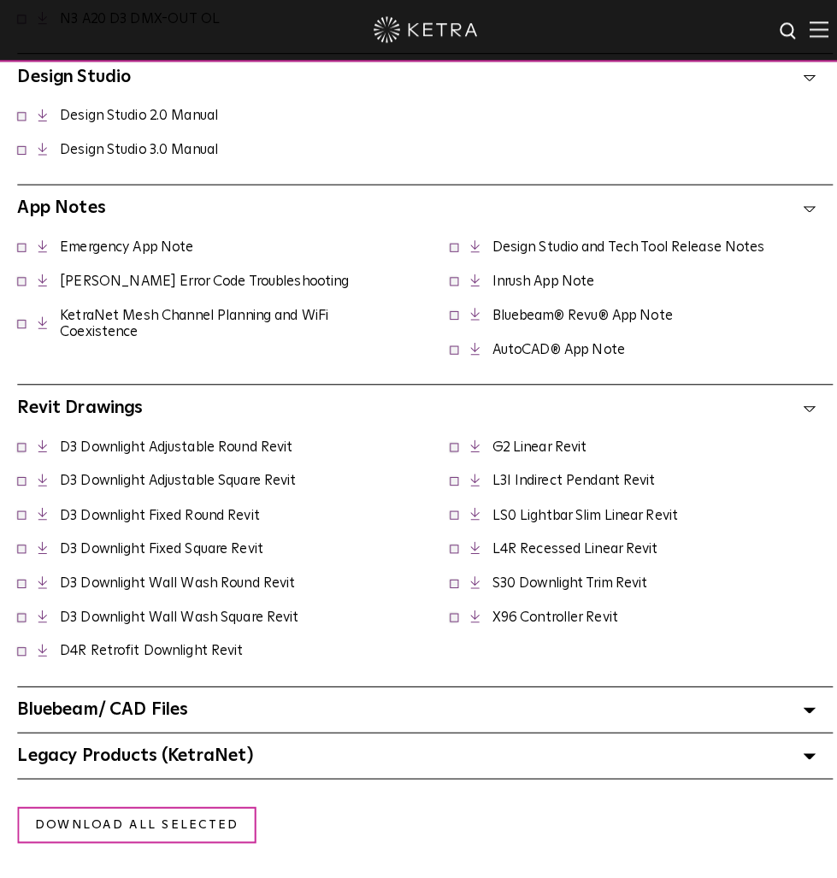
click at [187, 677] on div "Bluebeam/ CAD Files" at bounding box center [418, 699] width 802 height 44
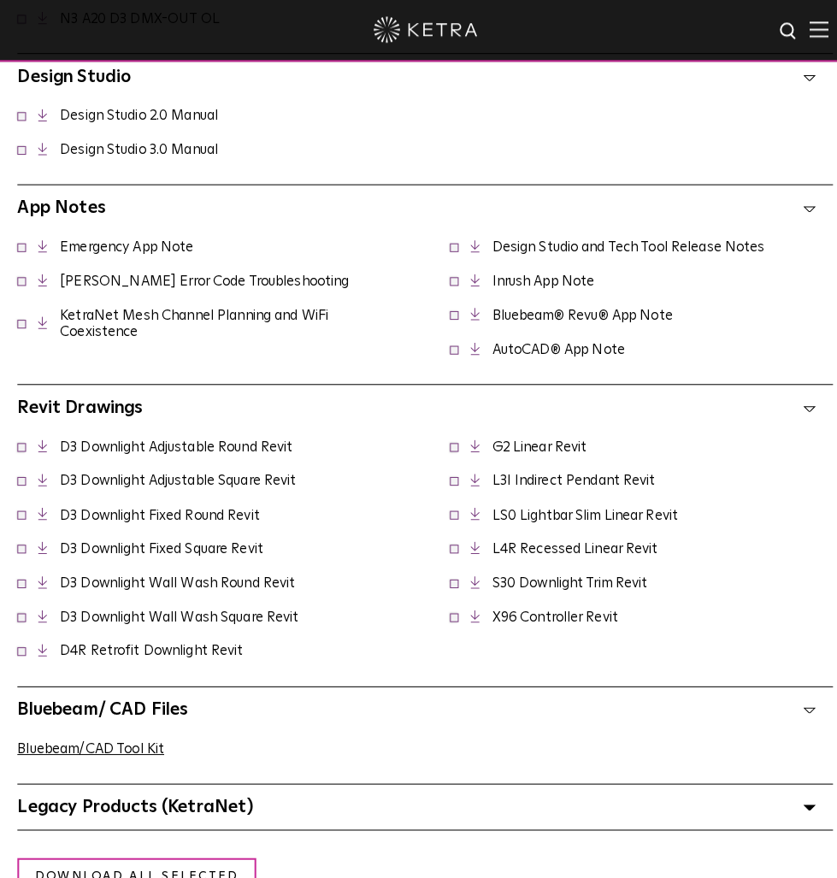
click at [253, 772] on div "Legacy Products (KetraNet) Select checkboxes to use the bulk download option be…" at bounding box center [418, 794] width 802 height 44
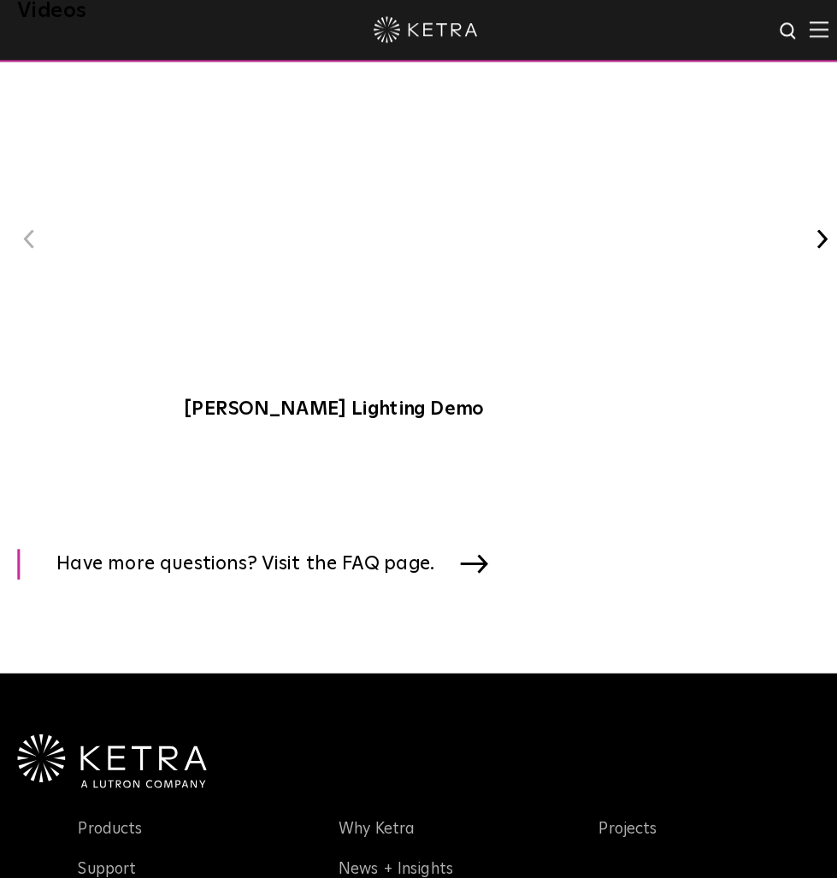
scroll to position [3901, 0]
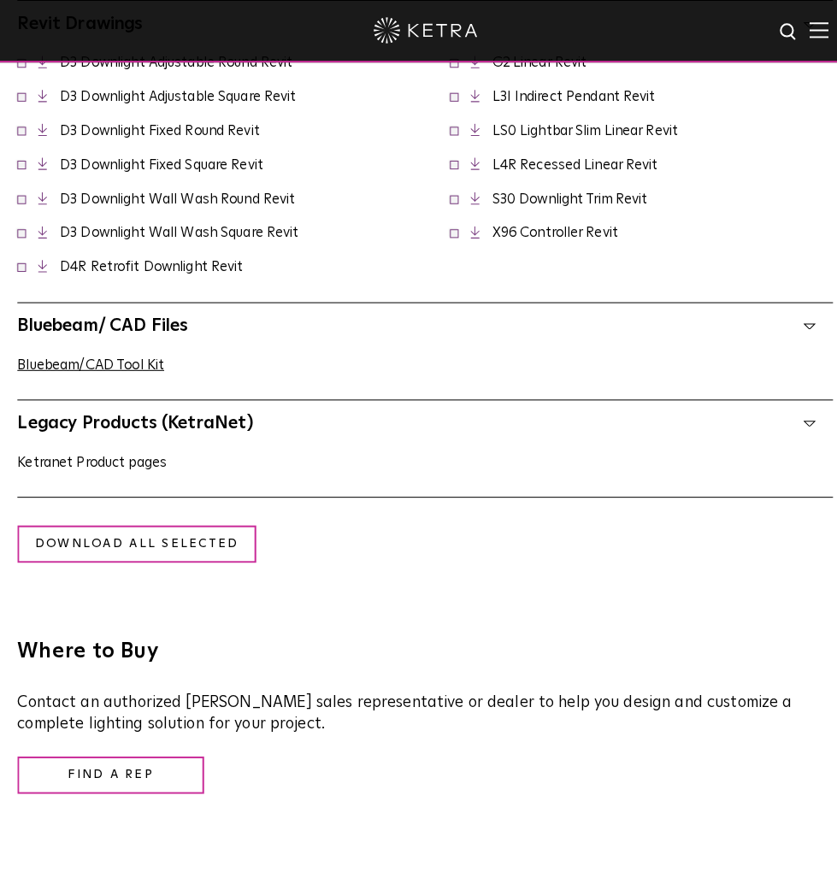
click at [119, 448] on link "Ketranet Product pages" at bounding box center [90, 455] width 147 height 14
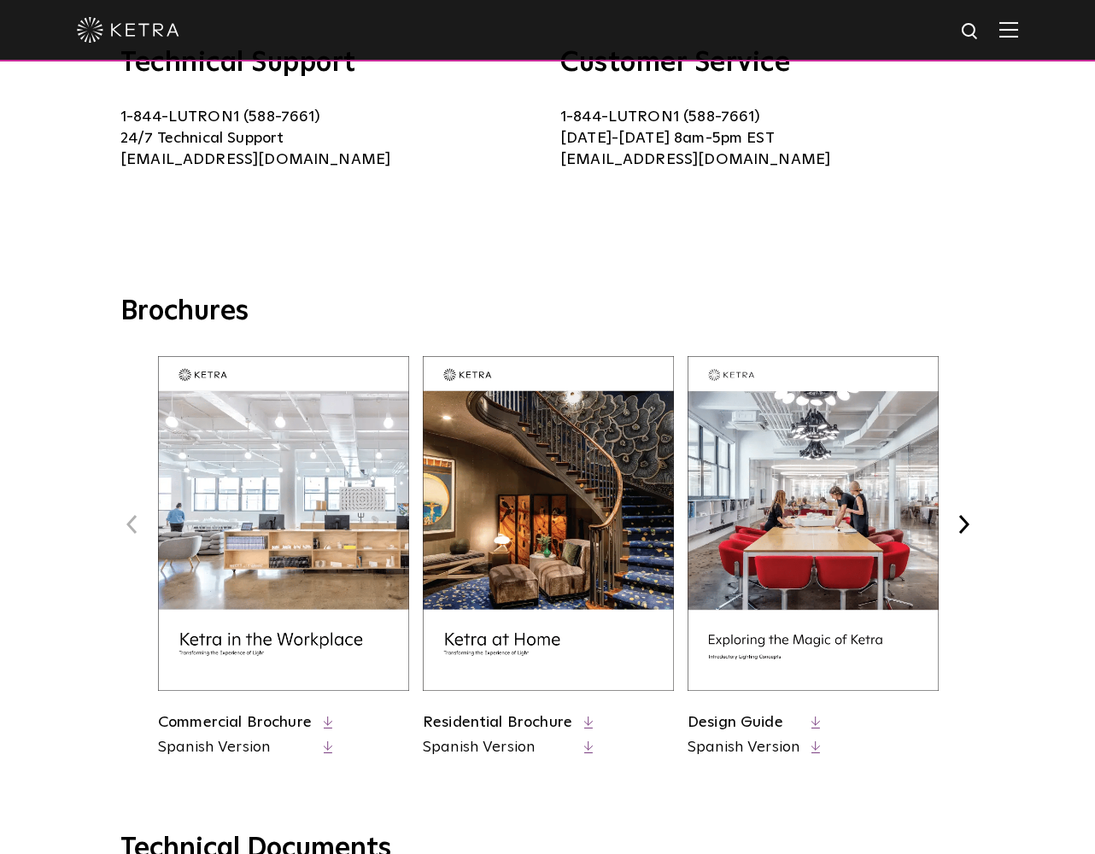
scroll to position [479, 0]
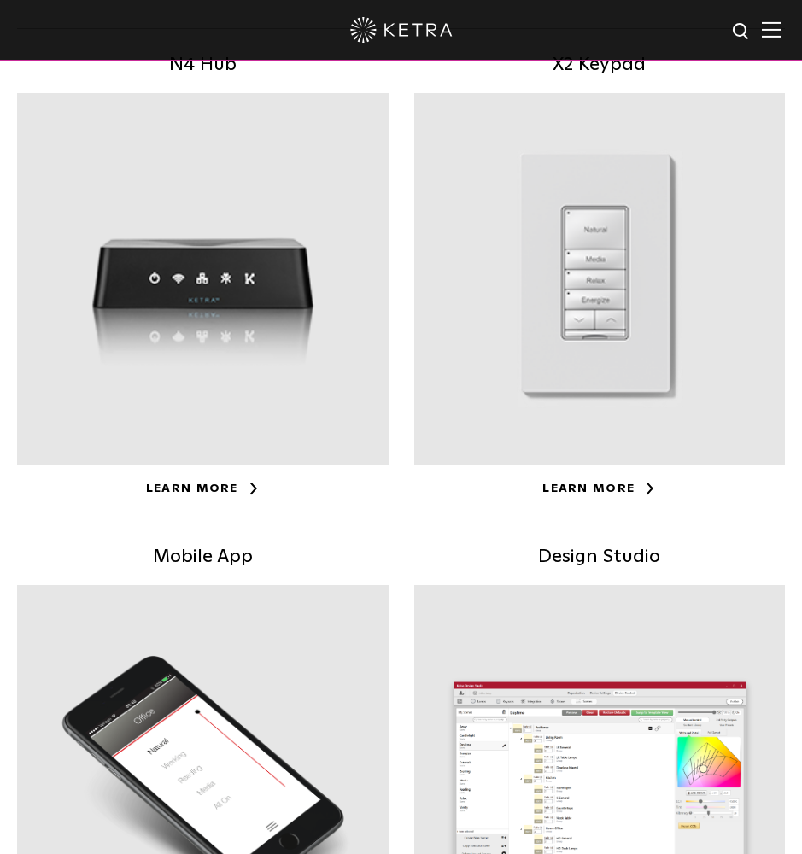
scroll to position [132, 0]
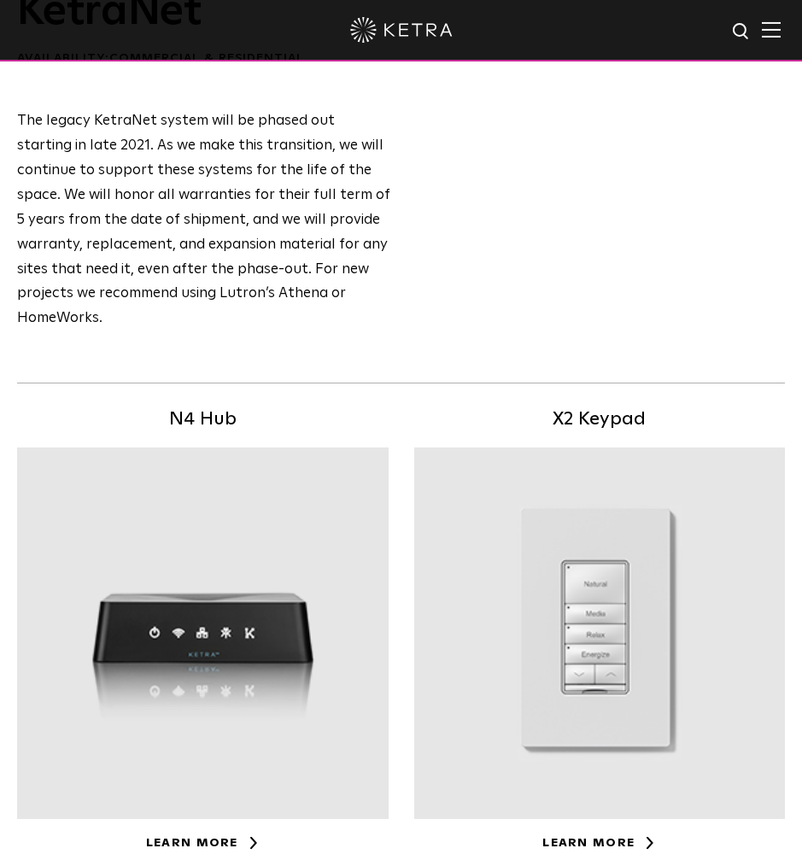
click at [590, 483] on div at bounding box center [600, 634] width 372 height 372
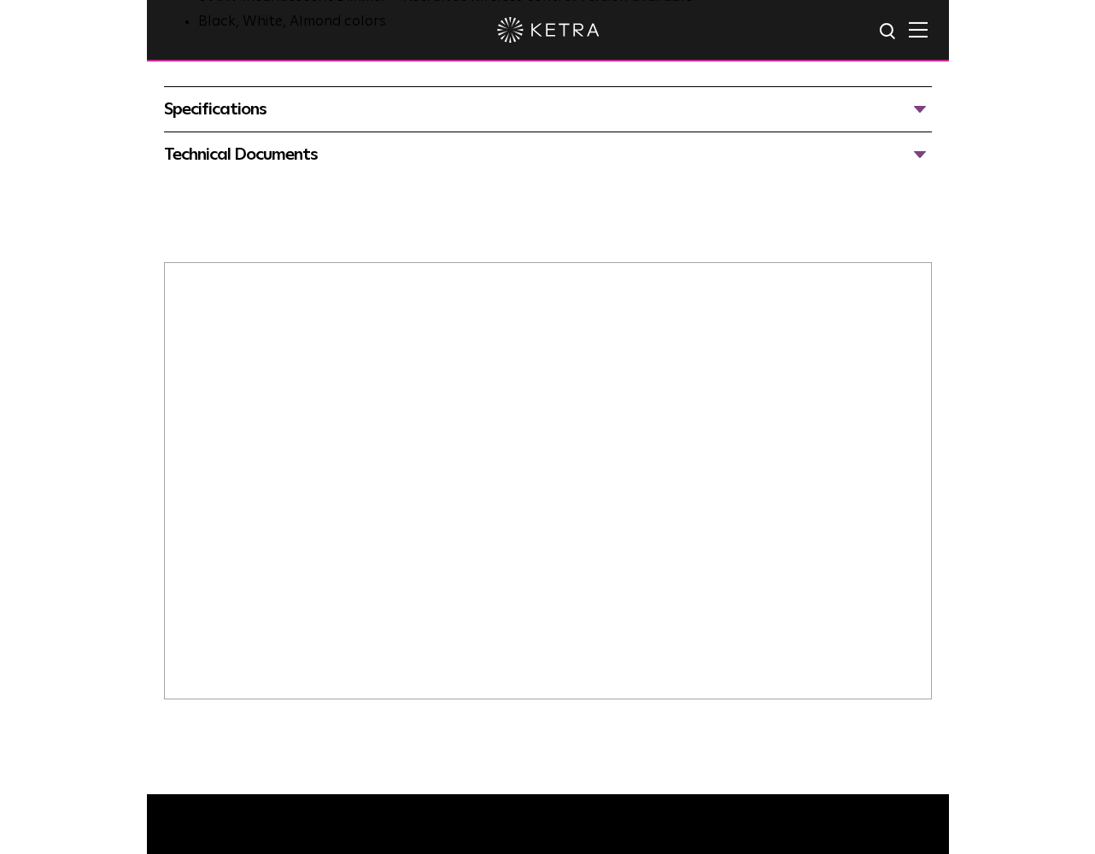
scroll to position [638, 0]
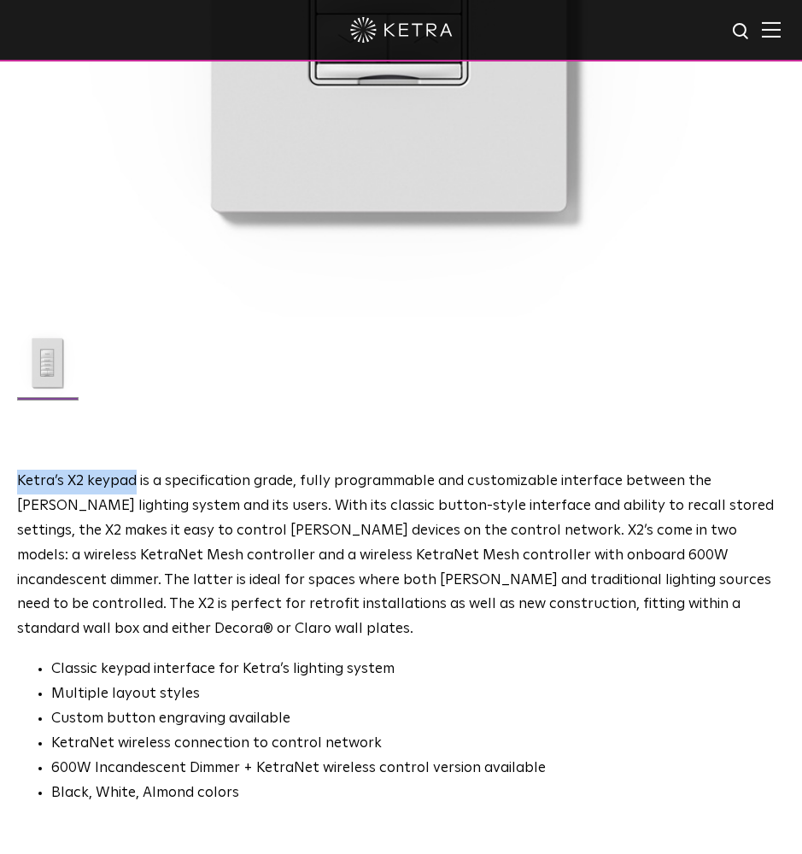
drag, startPoint x: 133, startPoint y: 480, endPoint x: 17, endPoint y: 480, distance: 116.2
click at [17, 480] on span "Ketra’s X2 keypad is a specification grade, fully programmable and customizable…" at bounding box center [395, 555] width 757 height 162
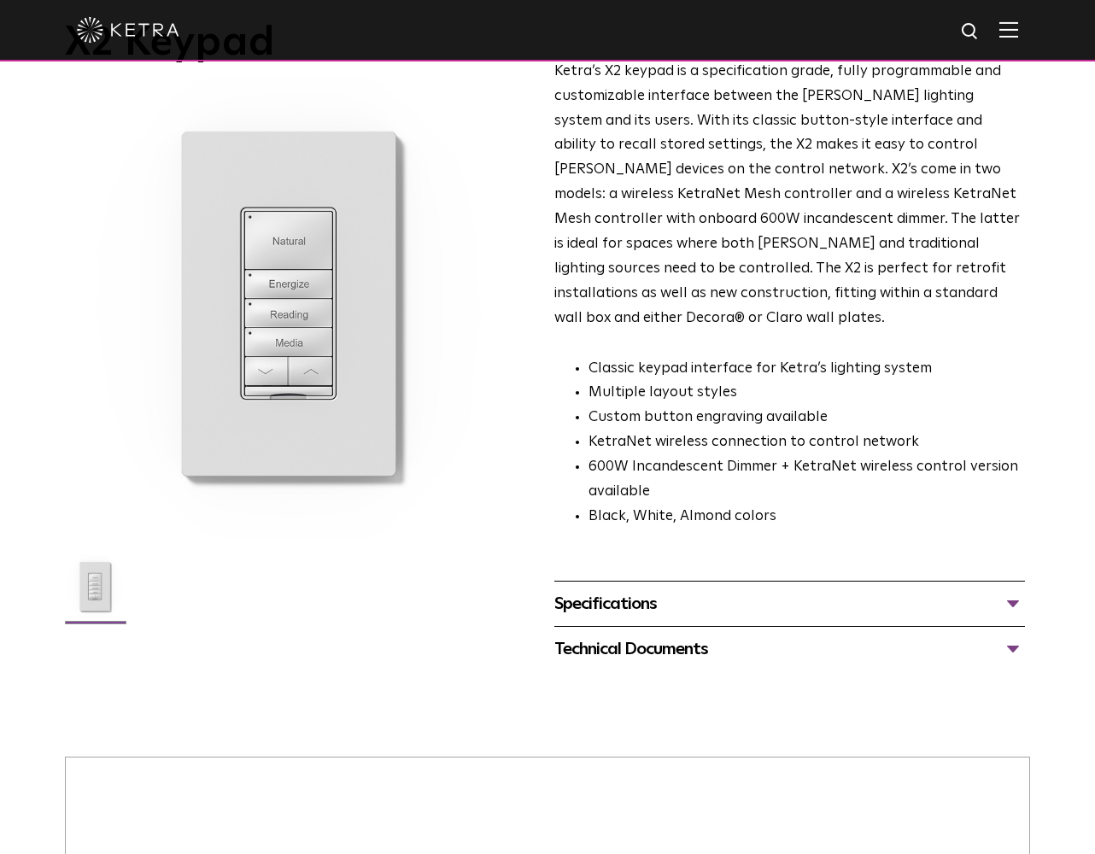
scroll to position [78, 0]
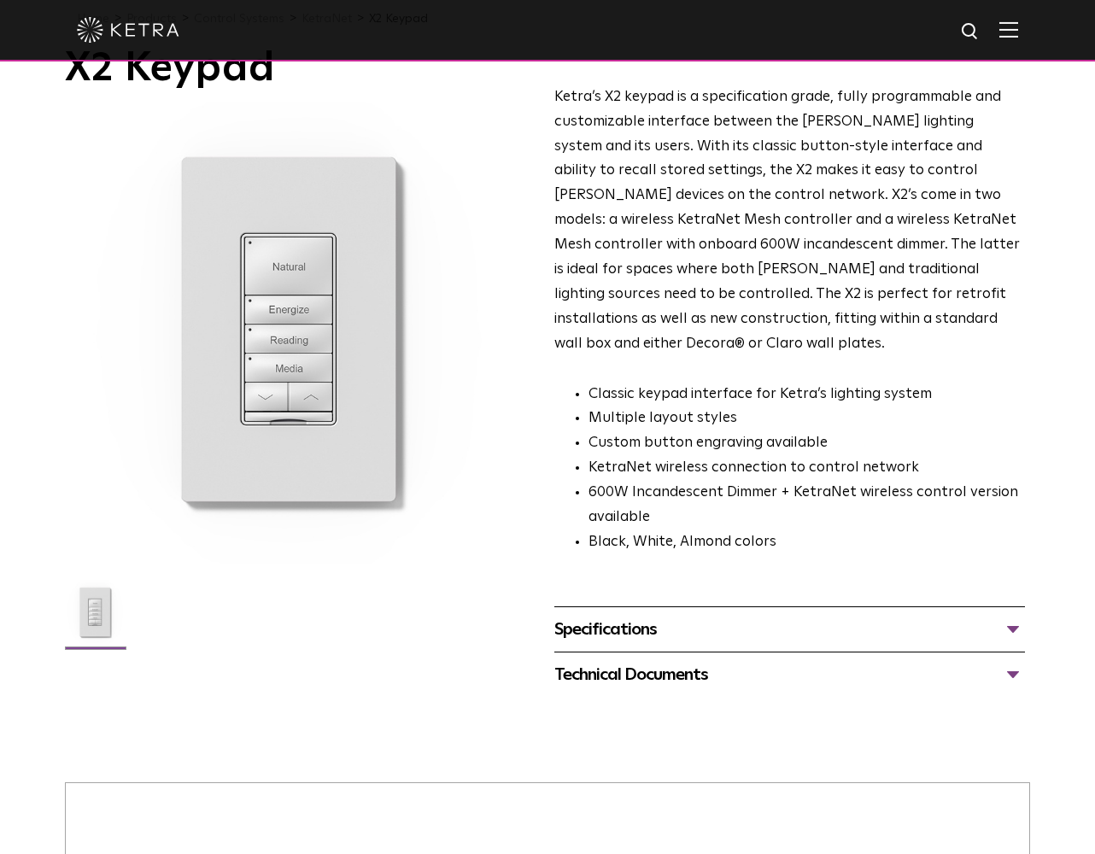
click at [616, 616] on div "Specifications" at bounding box center [790, 629] width 471 height 27
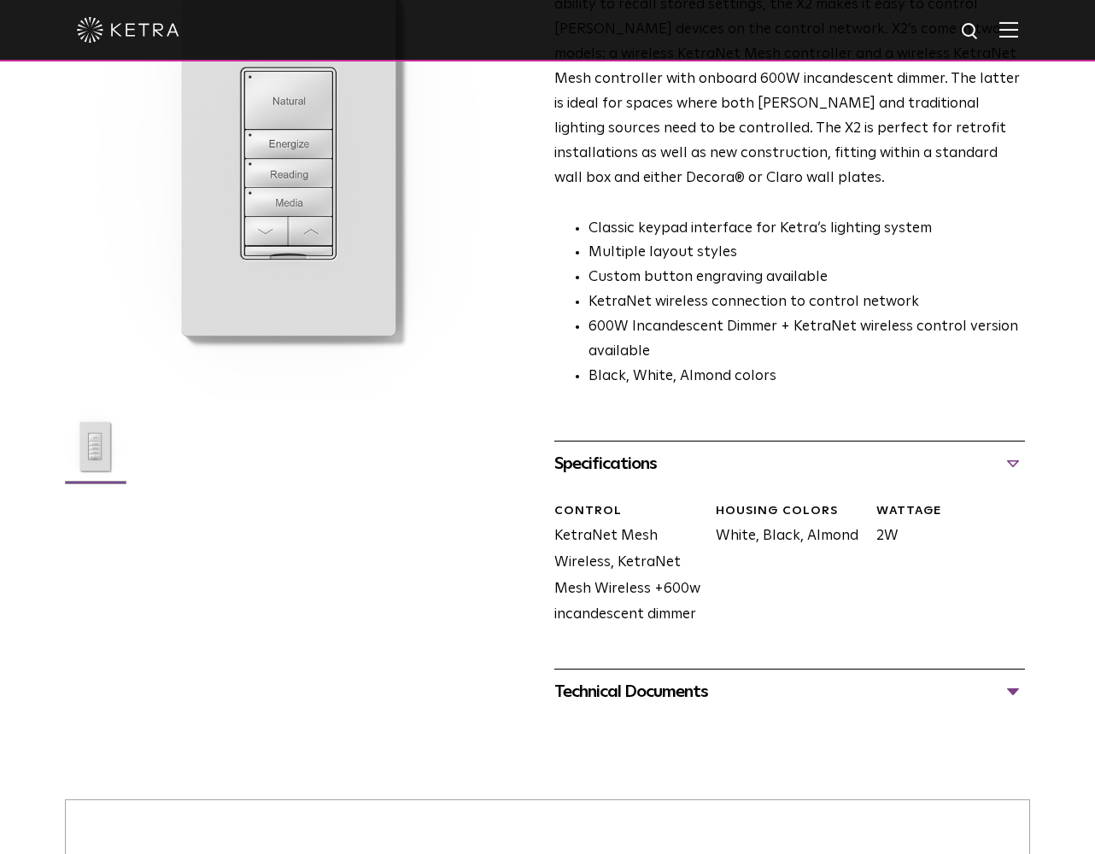
scroll to position [361, 0]
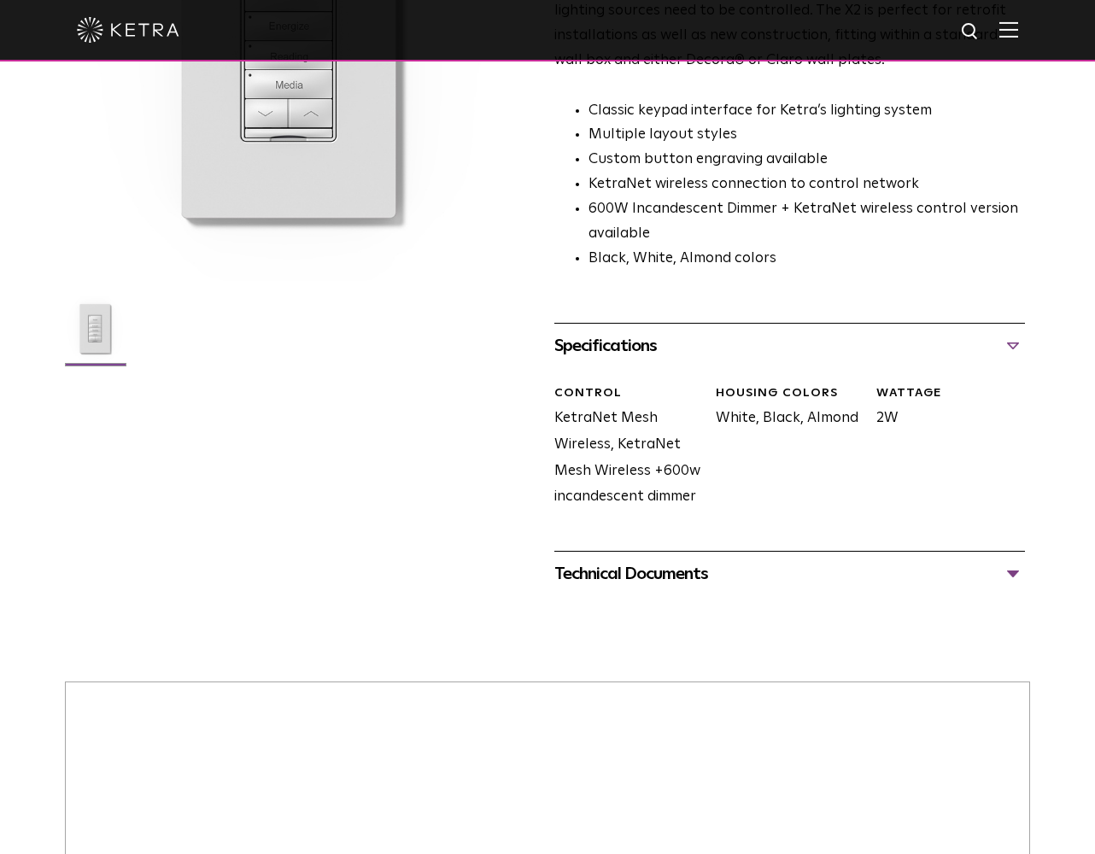
click at [618, 561] on div "Technical Documents" at bounding box center [790, 574] width 471 height 27
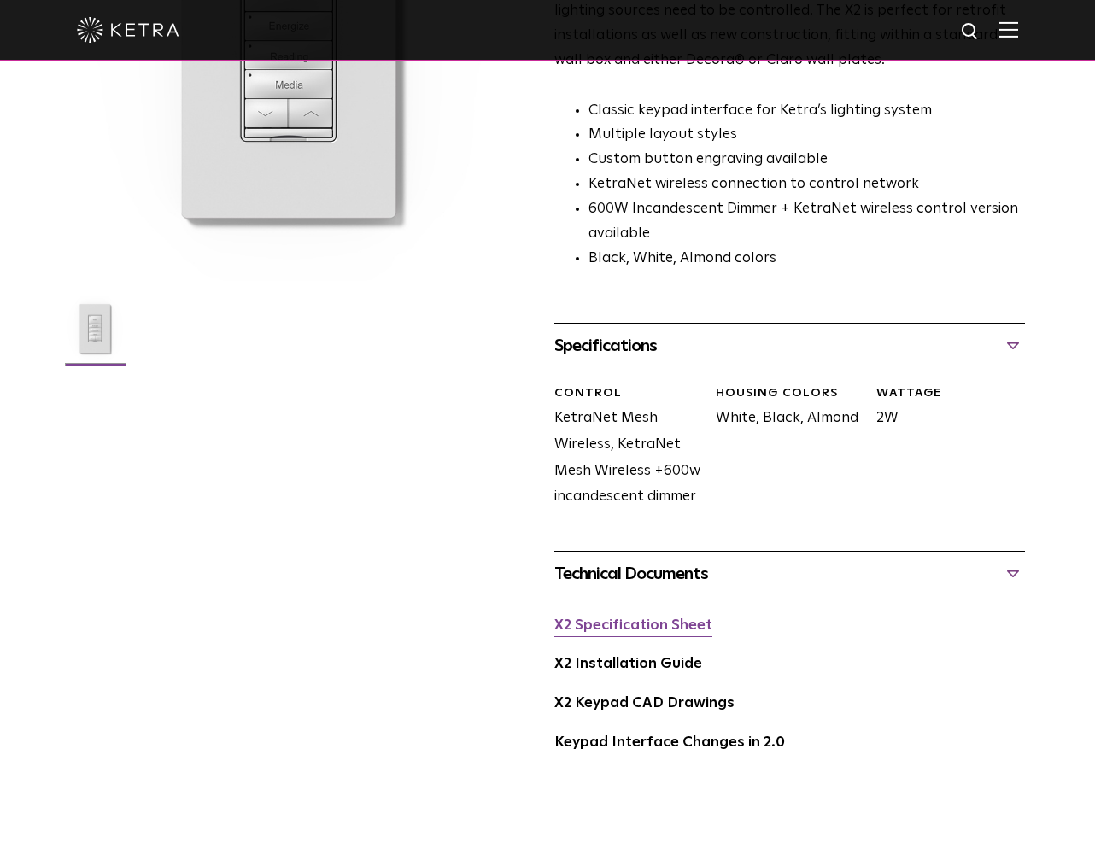
click at [638, 619] on link "X2 Specification Sheet" at bounding box center [634, 626] width 158 height 15
